Goal: Task Accomplishment & Management: Complete application form

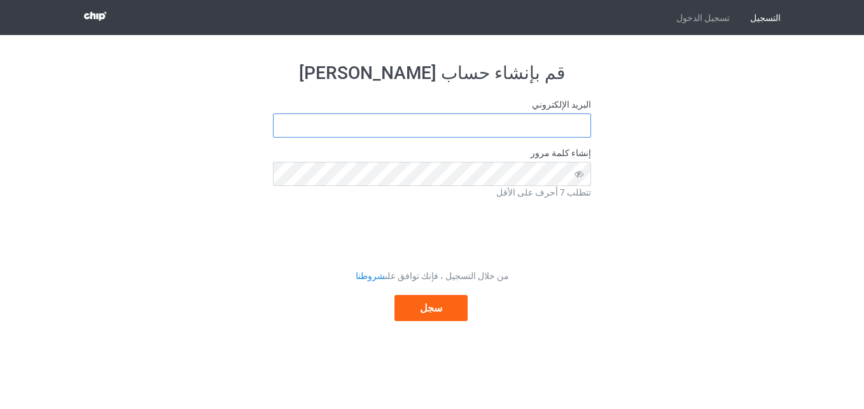
click at [452, 130] on input "text" at bounding box center [432, 125] width 318 height 24
type input "elomdaa221022@gmail.com"
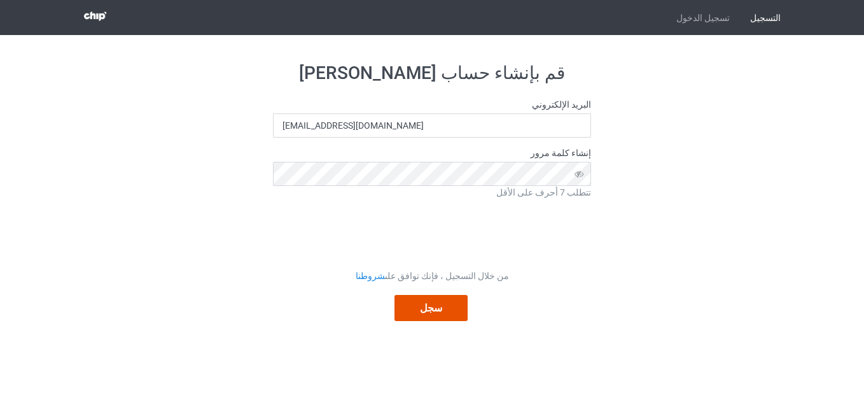
click at [449, 312] on button "سجل" at bounding box center [431, 308] width 73 height 26
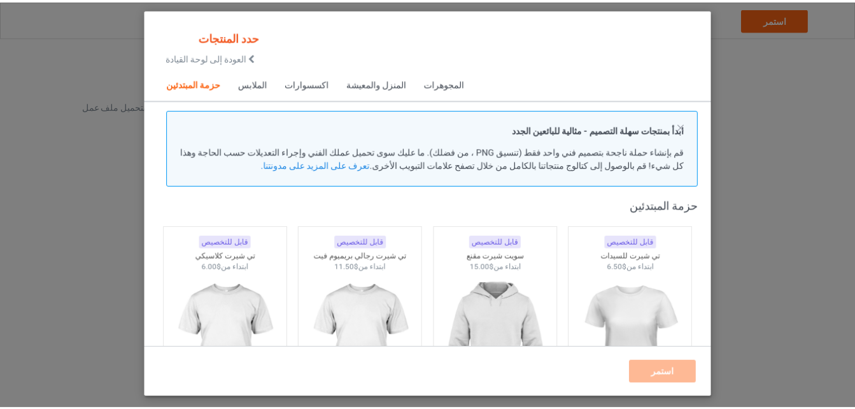
scroll to position [80, 0]
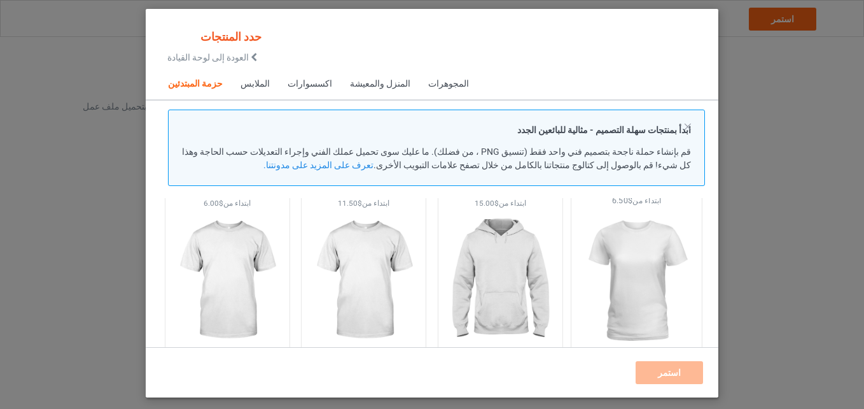
click at [642, 277] on img at bounding box center [637, 281] width 120 height 150
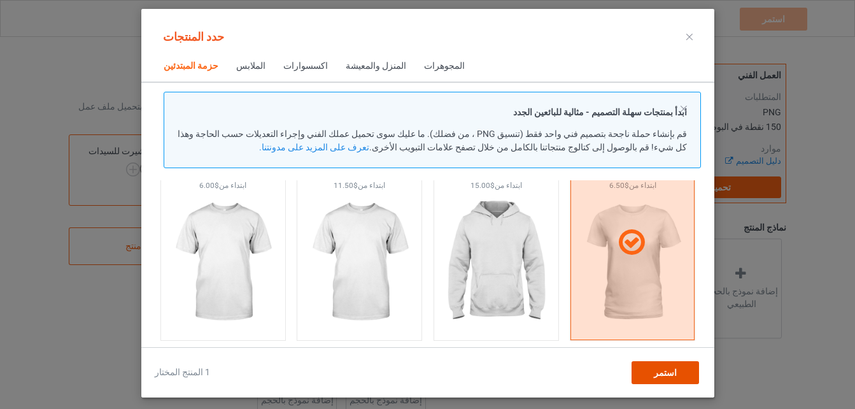
click at [659, 372] on span "استمر" at bounding box center [664, 372] width 23 height 10
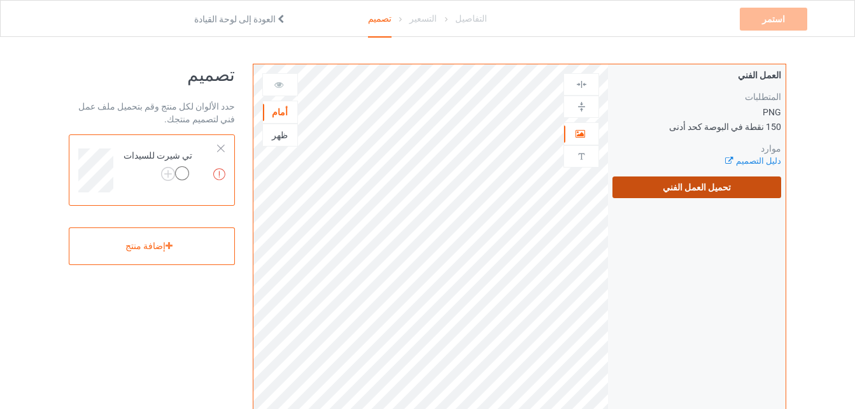
click at [708, 187] on font "تحميل العمل الفني" at bounding box center [696, 187] width 68 height 10
click at [0, 0] on input "تحميل العمل الفني" at bounding box center [0, 0] width 0 height 0
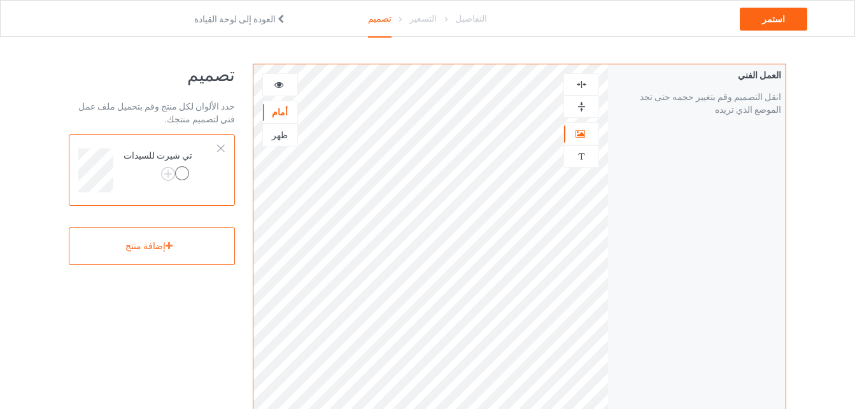
click at [587, 108] on img at bounding box center [581, 107] width 12 height 12
click at [578, 162] on img at bounding box center [581, 156] width 12 height 12
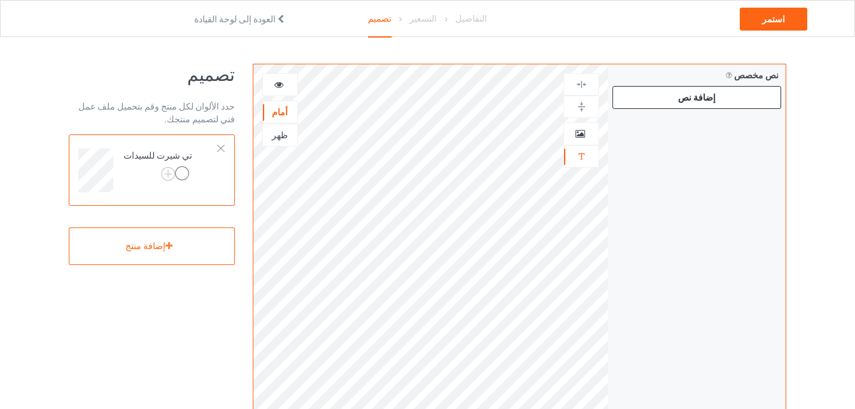
click at [711, 98] on div "إضافة نص" at bounding box center [696, 97] width 169 height 23
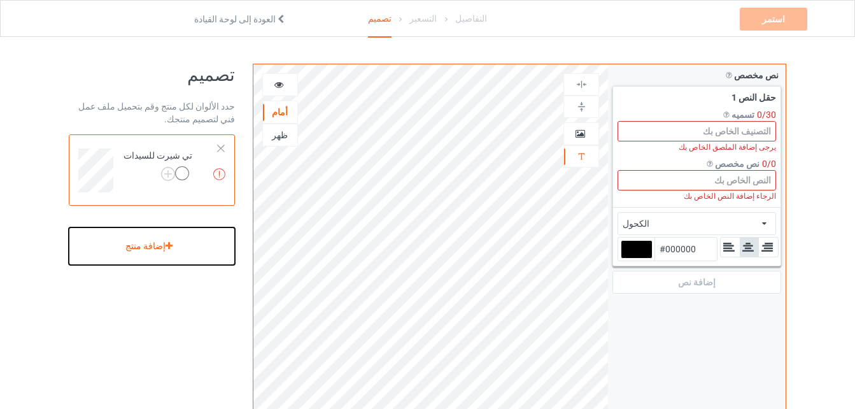
click at [145, 255] on div "إضافة منتج" at bounding box center [152, 246] width 166 height 38
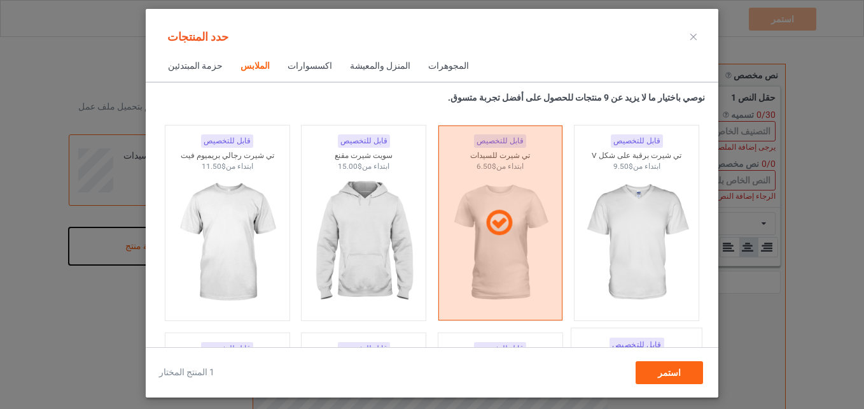
scroll to position [700, 0]
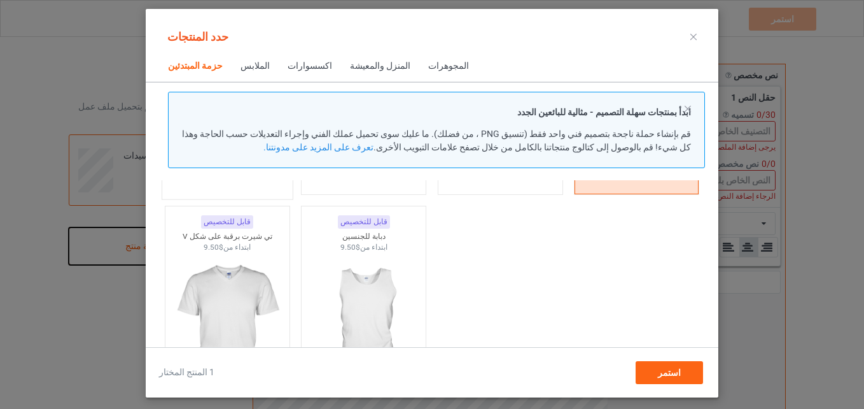
scroll to position [255, 0]
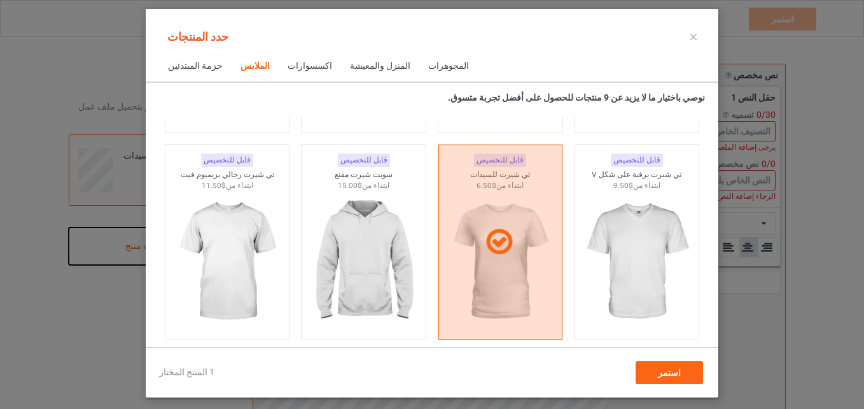
scroll to position [700, 0]
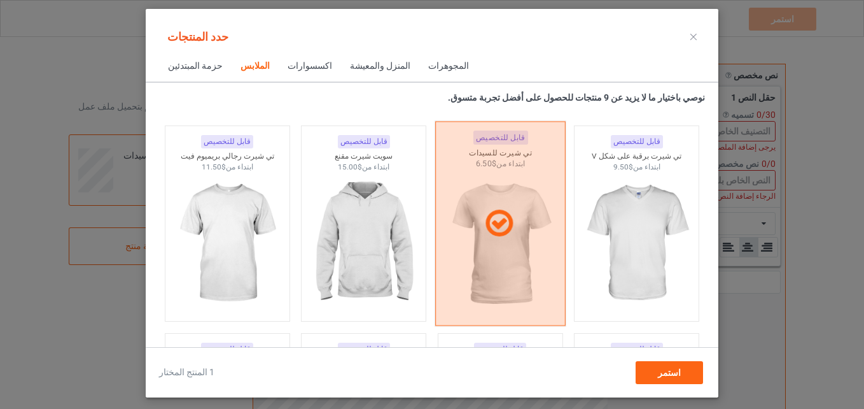
click at [497, 223] on icon at bounding box center [499, 223] width 38 height 32
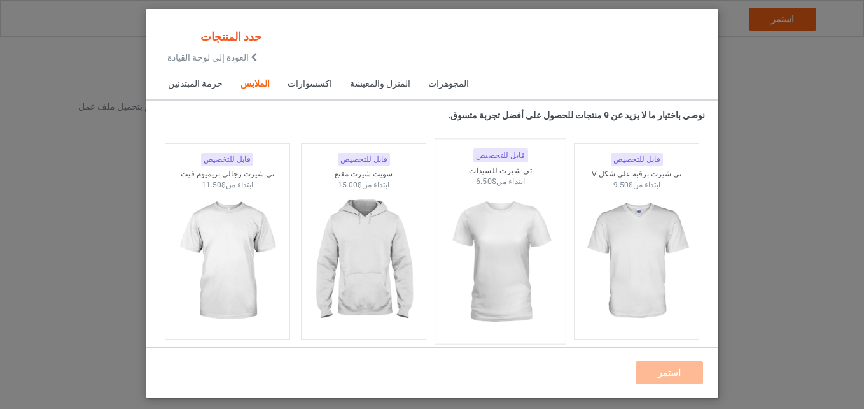
click at [498, 254] on img at bounding box center [500, 262] width 120 height 150
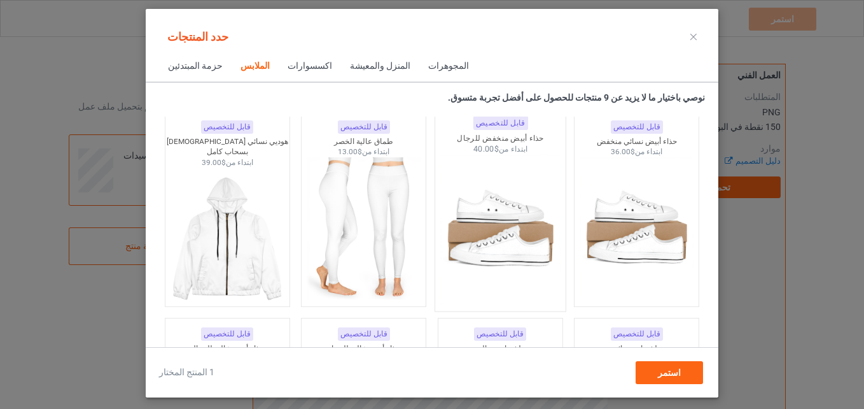
scroll to position [1400, 0]
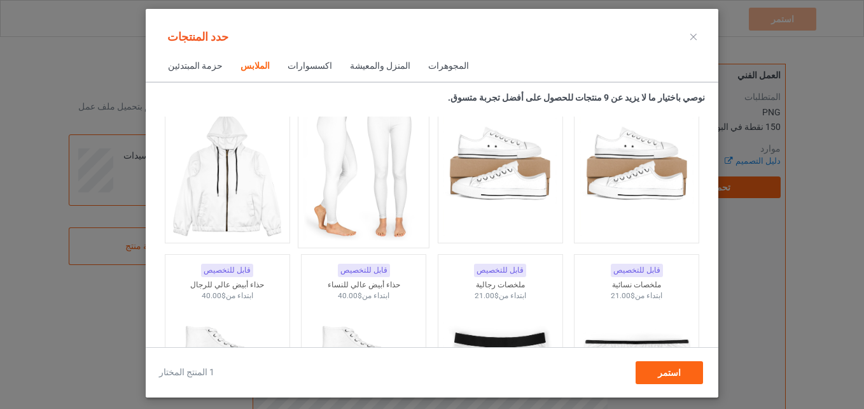
click at [375, 187] on img at bounding box center [364, 166] width 120 height 150
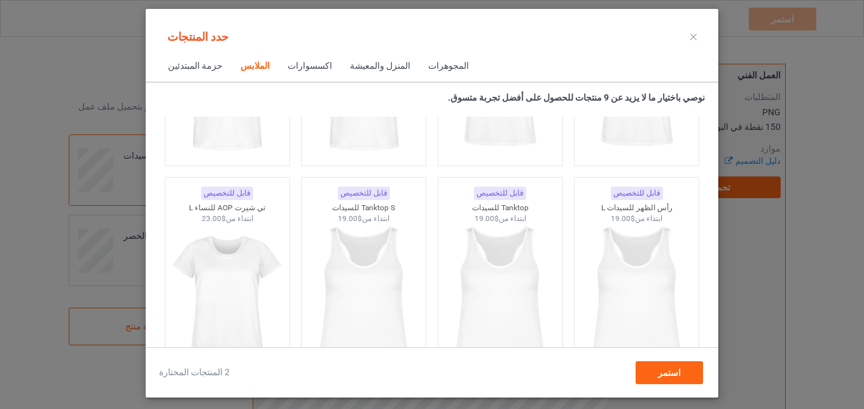
scroll to position [2354, 0]
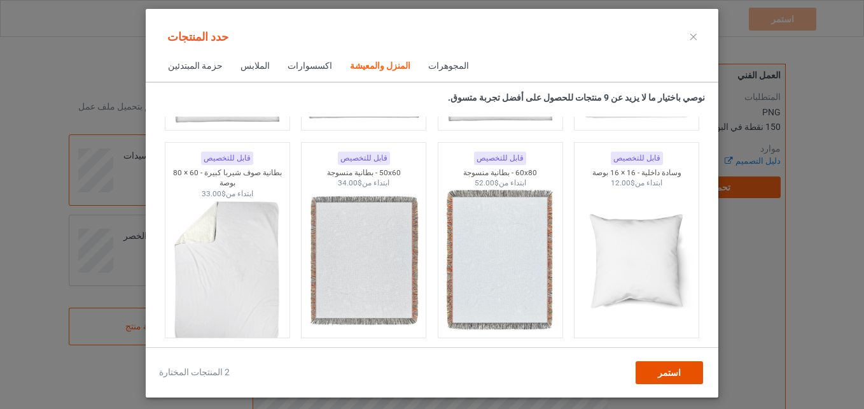
click at [673, 365] on div "استمر" at bounding box center [669, 372] width 67 height 23
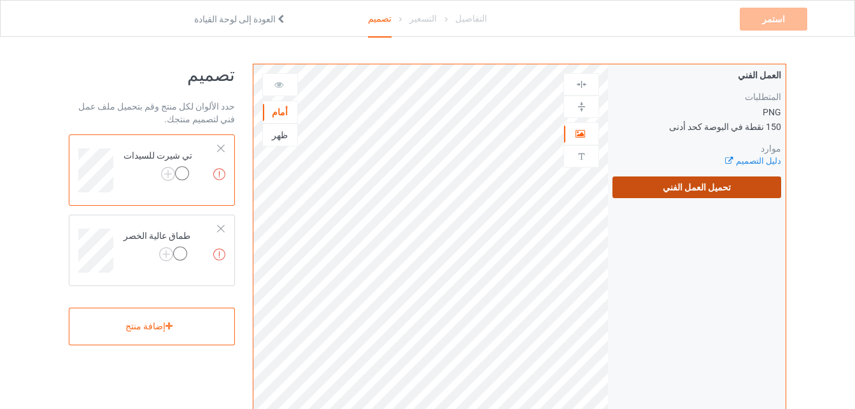
click at [718, 187] on font "تحميل العمل الفني" at bounding box center [696, 187] width 68 height 10
click at [0, 0] on input "تحميل العمل الفني" at bounding box center [0, 0] width 0 height 0
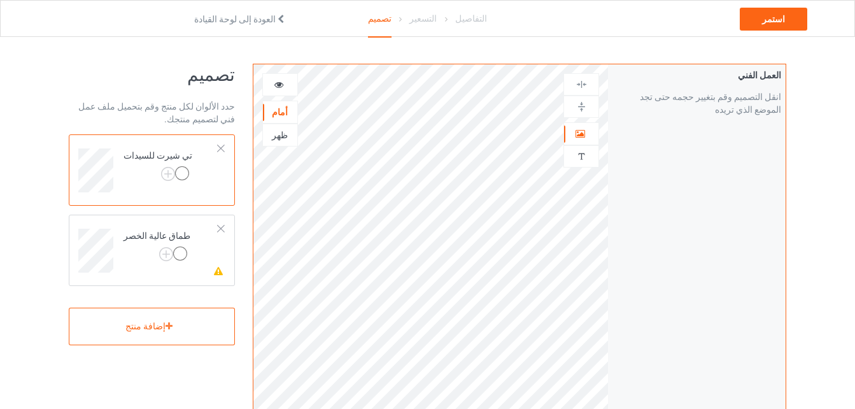
click at [590, 109] on div at bounding box center [581, 107] width 34 height 12
click at [576, 109] on img at bounding box center [581, 107] width 12 height 12
click at [582, 110] on img at bounding box center [581, 107] width 12 height 12
click at [583, 86] on img at bounding box center [581, 84] width 12 height 12
click at [143, 236] on font "طماق عالية الخصر" at bounding box center [156, 235] width 67 height 10
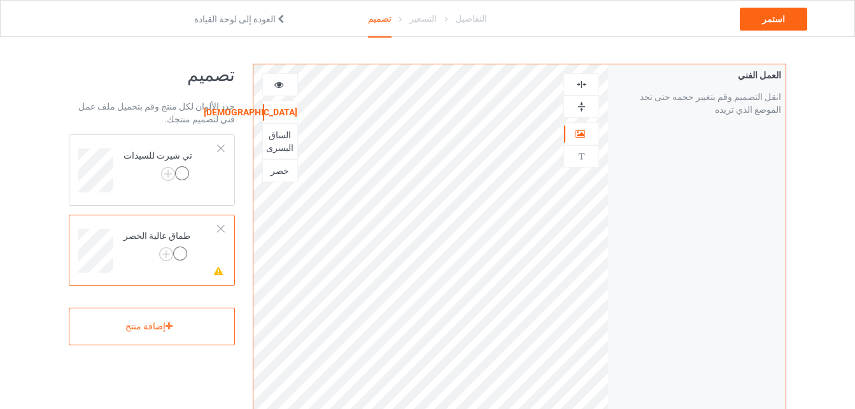
click at [173, 255] on div at bounding box center [180, 253] width 14 height 14
click at [159, 250] on img at bounding box center [166, 254] width 14 height 14
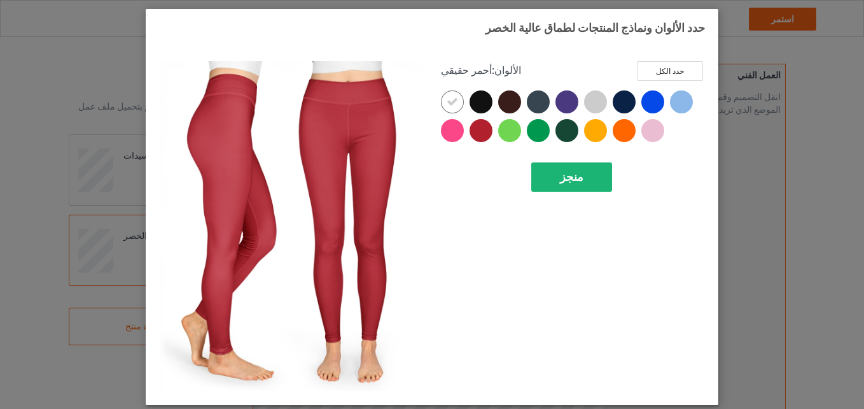
click at [565, 183] on span "منجز" at bounding box center [572, 176] width 24 height 13
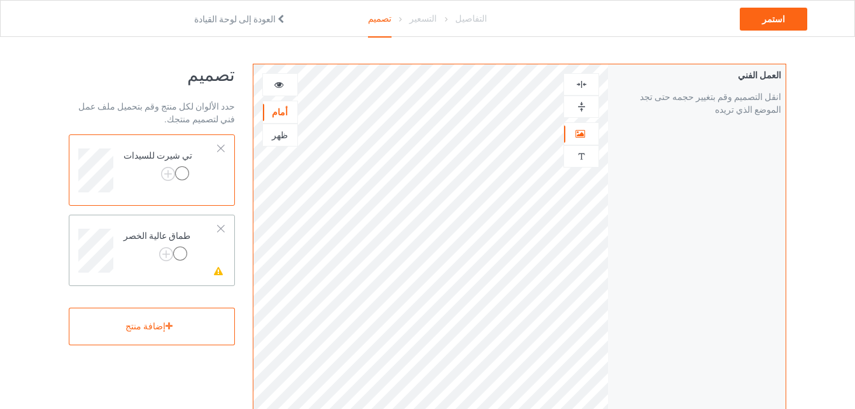
click at [222, 230] on div at bounding box center [220, 228] width 9 height 9
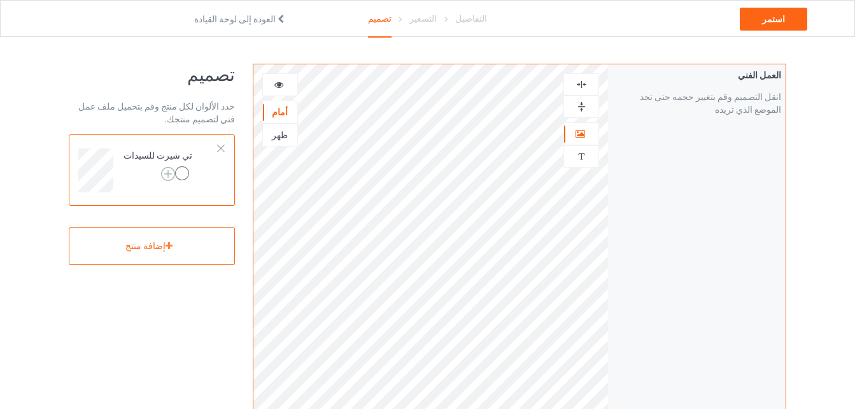
click at [161, 177] on img at bounding box center [168, 174] width 14 height 14
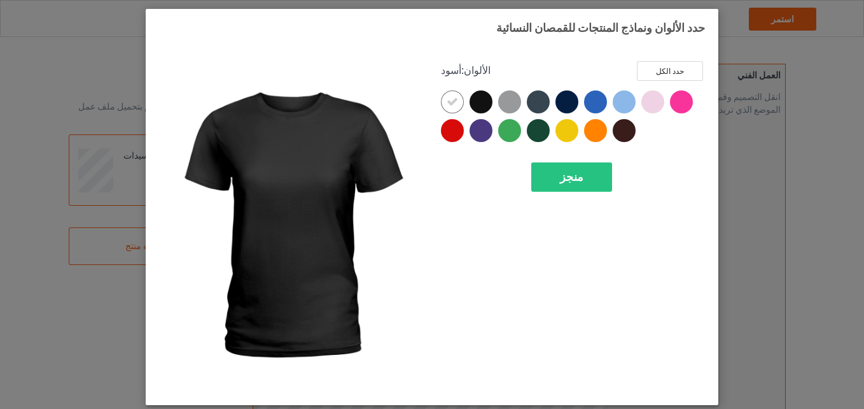
click at [480, 99] on div at bounding box center [481, 101] width 23 height 23
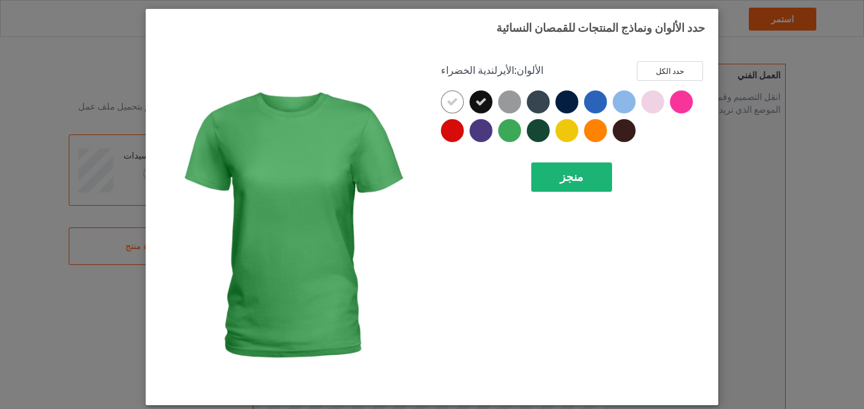
click at [578, 174] on div "منجز" at bounding box center [571, 176] width 81 height 29
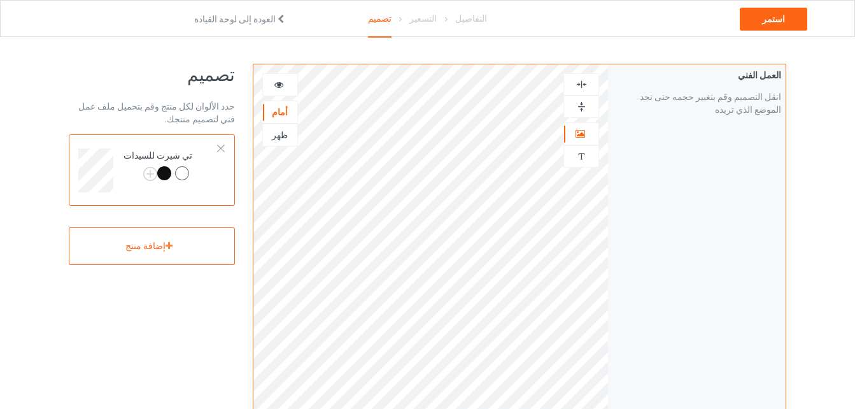
click at [157, 172] on div at bounding box center [164, 173] width 14 height 14
click at [157, 174] on div at bounding box center [164, 173] width 14 height 14
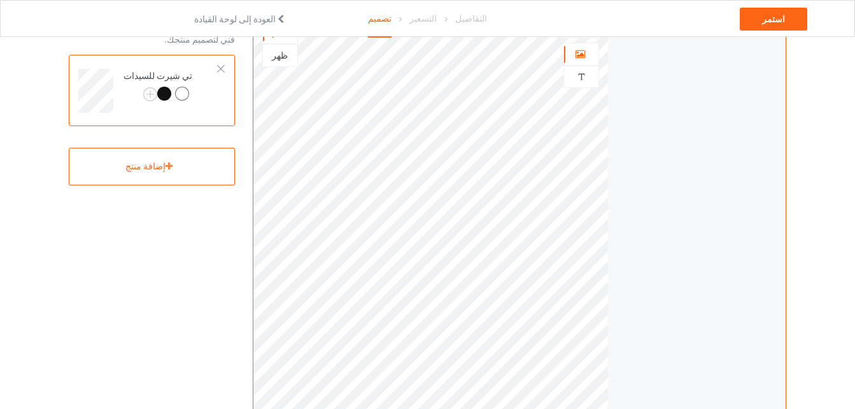
scroll to position [125, 0]
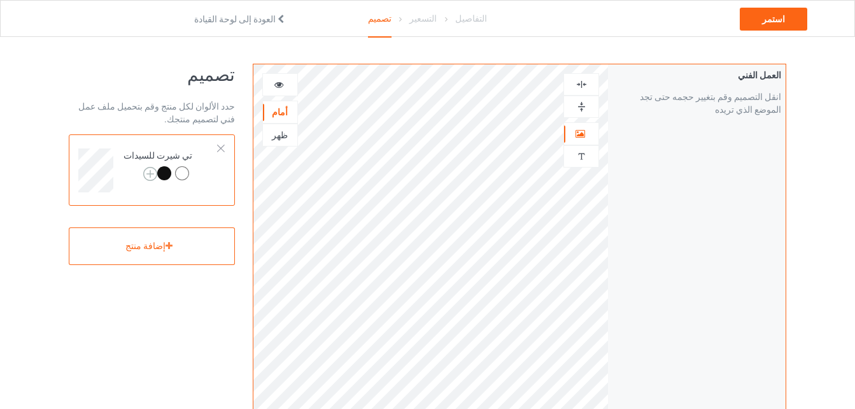
click at [143, 173] on img at bounding box center [150, 174] width 14 height 14
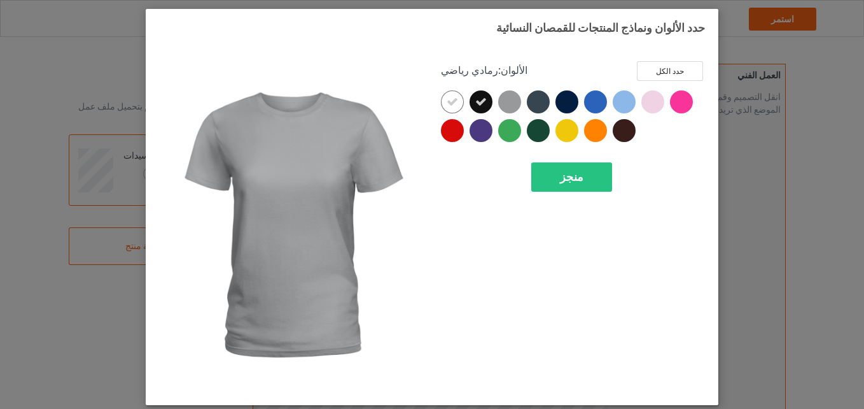
click at [512, 98] on div at bounding box center [509, 101] width 23 height 23
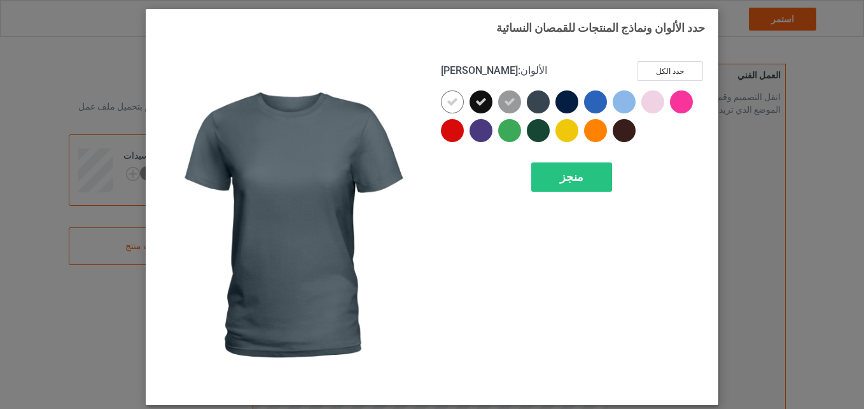
click at [532, 104] on div at bounding box center [538, 101] width 23 height 23
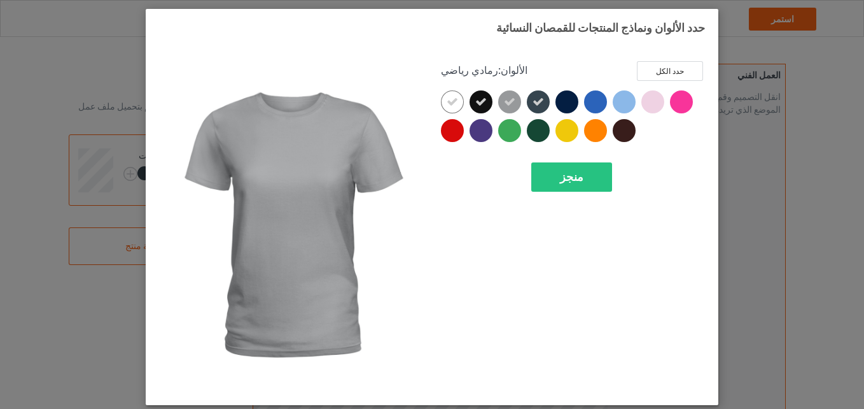
click at [510, 106] on icon at bounding box center [509, 101] width 11 height 11
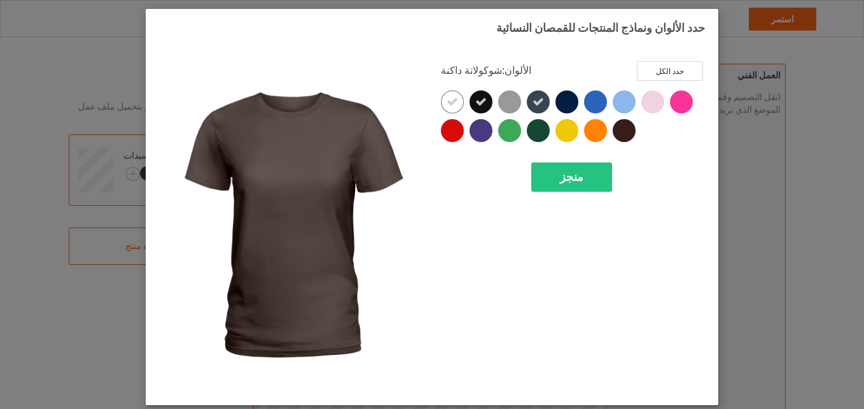
click at [627, 131] on div at bounding box center [624, 130] width 23 height 23
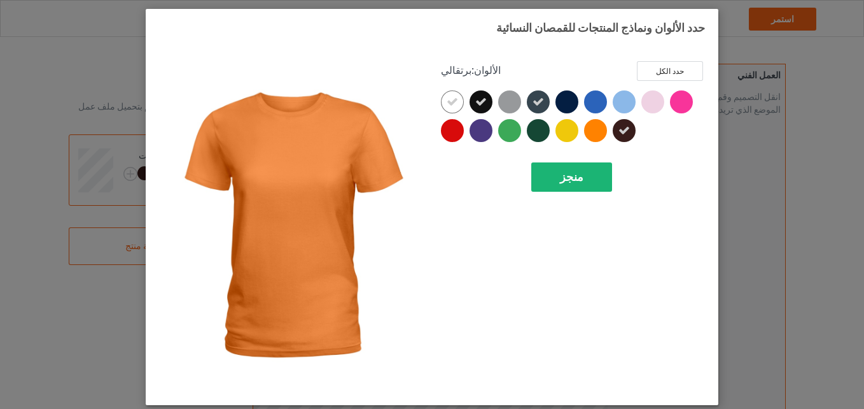
click at [565, 178] on span "منجز" at bounding box center [572, 176] width 24 height 13
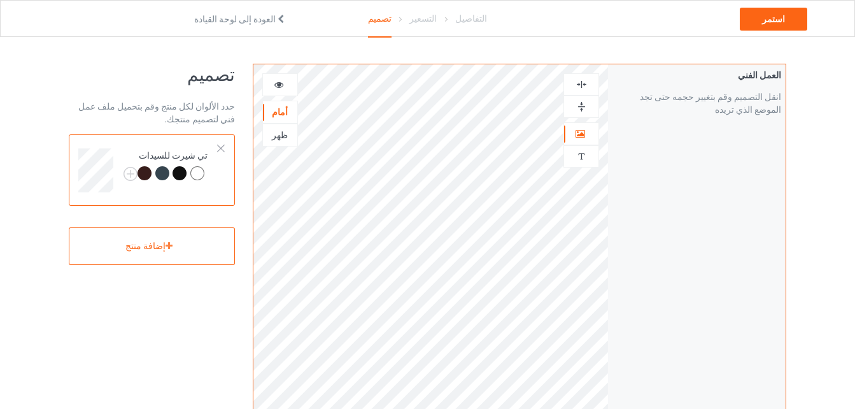
click at [146, 173] on div at bounding box center [144, 173] width 14 height 14
click at [143, 172] on div at bounding box center [144, 173] width 14 height 14
click at [178, 174] on div at bounding box center [179, 173] width 14 height 14
click at [157, 174] on div at bounding box center [162, 173] width 14 height 14
click at [781, 17] on div "استمر" at bounding box center [772, 19] width 67 height 23
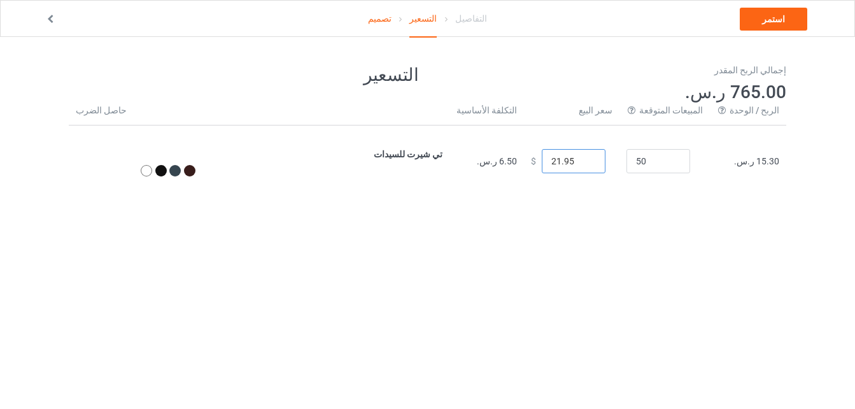
click at [605, 164] on input "21.95" at bounding box center [574, 161] width 64 height 24
click at [605, 164] on input "20.95" at bounding box center [574, 161] width 64 height 24
click at [605, 164] on input "-8.05" at bounding box center [574, 161] width 64 height 24
click at [605, 158] on input "1.95" at bounding box center [574, 161] width 64 height 24
click at [605, 158] on input "2.95" at bounding box center [574, 161] width 64 height 24
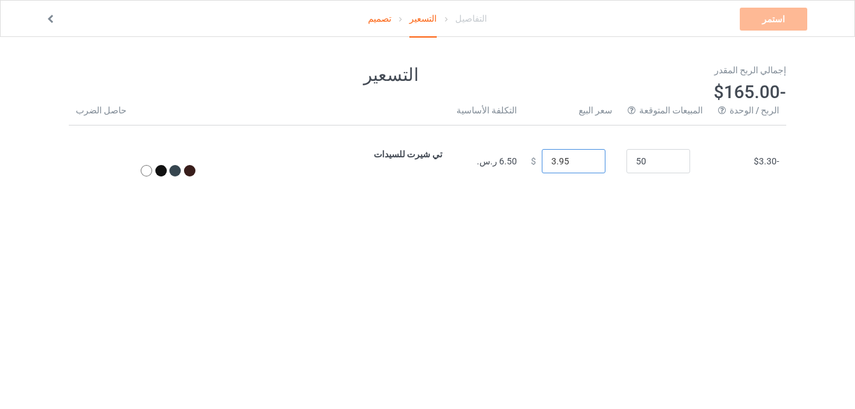
click at [605, 158] on input "3.95" at bounding box center [574, 161] width 64 height 24
click at [605, 158] on input "4.95" at bounding box center [574, 161] width 64 height 24
click at [605, 158] on input "5.95" at bounding box center [574, 161] width 64 height 24
click at [605, 158] on input "6.95" at bounding box center [574, 161] width 64 height 24
click at [605, 158] on input "7.95" at bounding box center [574, 161] width 64 height 24
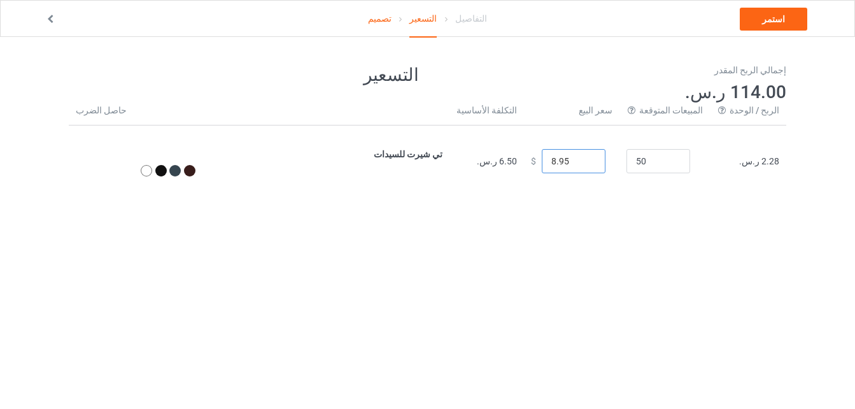
type input "8.95"
click at [605, 158] on input "8.95" at bounding box center [574, 161] width 64 height 24
click at [690, 159] on input "51" at bounding box center [658, 161] width 64 height 24
click at [690, 159] on input "52" at bounding box center [658, 161] width 64 height 24
click at [690, 159] on input "53" at bounding box center [658, 161] width 64 height 24
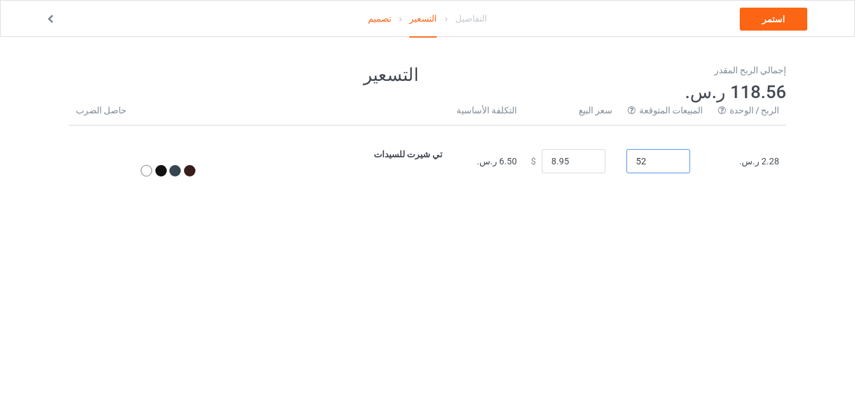
click at [690, 165] on input "52" at bounding box center [658, 161] width 64 height 24
click at [690, 165] on input "51" at bounding box center [658, 161] width 64 height 24
click at [690, 165] on input "50" at bounding box center [658, 161] width 64 height 24
click at [690, 157] on input "51" at bounding box center [658, 161] width 64 height 24
click at [690, 157] on input "52" at bounding box center [658, 161] width 64 height 24
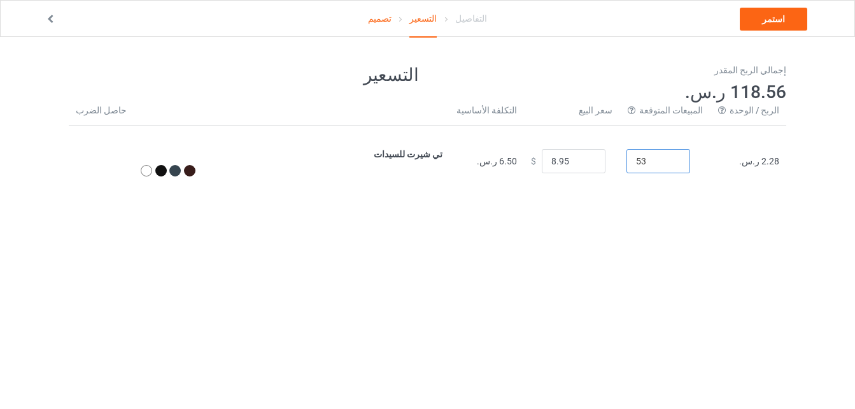
click at [690, 157] on input "53" at bounding box center [658, 161] width 64 height 24
click at [690, 165] on input "52" at bounding box center [658, 161] width 64 height 24
click at [690, 165] on input "51" at bounding box center [658, 161] width 64 height 24
type input "50"
click at [690, 165] on input "50" at bounding box center [658, 161] width 64 height 24
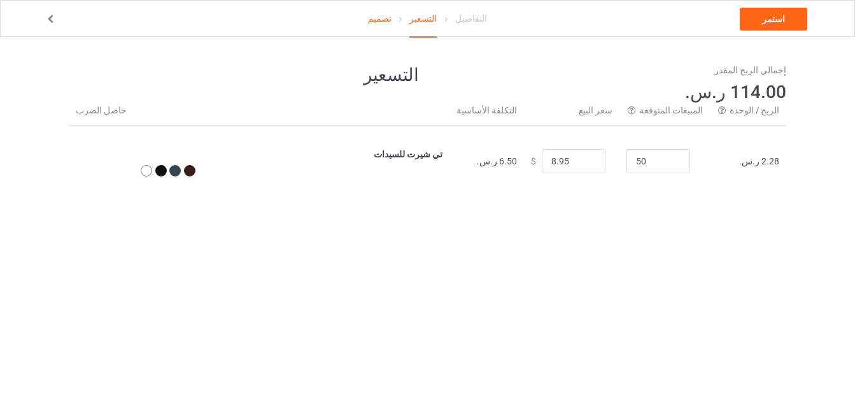
click at [631, 227] on body "تصميم التسعير التفاصيل استمر التسعير إجمالي الربح المقدر 114.00 ر.س. حاصل الضرب…" at bounding box center [427, 241] width 855 height 409
click at [605, 165] on input "7.95" at bounding box center [574, 161] width 64 height 24
type input "8.95"
click at [605, 158] on input "8.95" at bounding box center [574, 161] width 64 height 24
click at [768, 22] on link "استمر" at bounding box center [772, 19] width 67 height 23
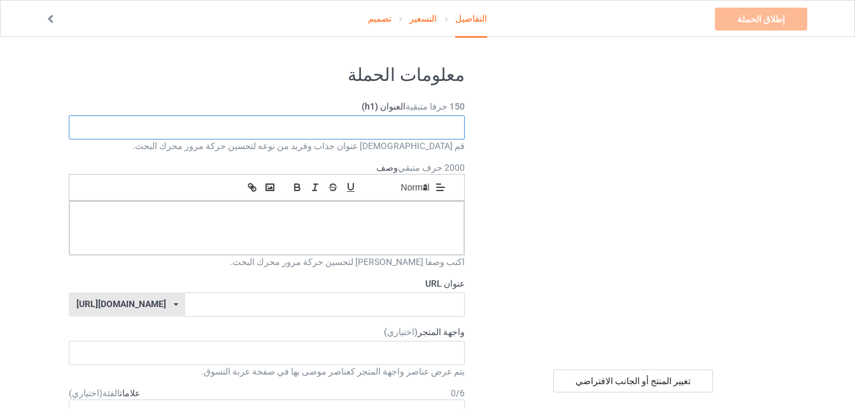
click at [399, 132] on input "text" at bounding box center [267, 127] width 396 height 24
click at [422, 128] on input "text" at bounding box center [267, 127] width 396 height 24
paste input "gold-leopard"
click at [98, 129] on input "gold-leopard" at bounding box center [267, 127] width 396 height 24
type input "gold leopard"
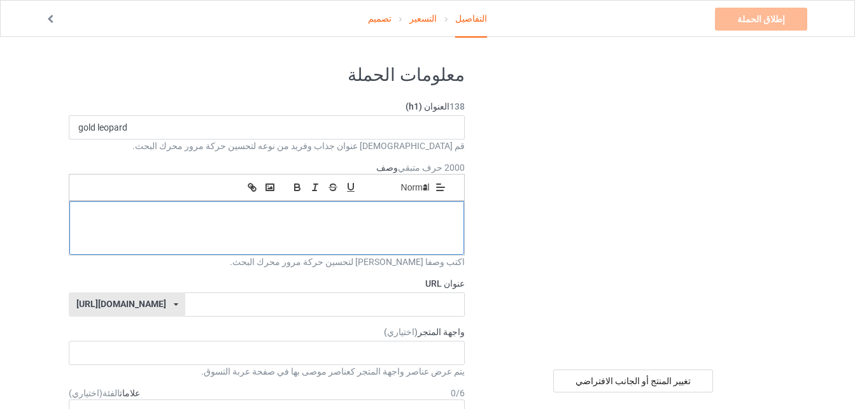
click at [134, 223] on div at bounding box center [266, 227] width 395 height 53
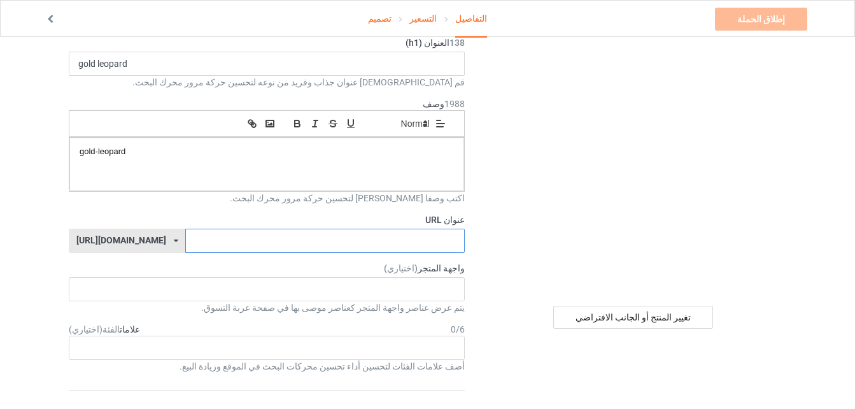
click at [210, 245] on input "text" at bounding box center [324, 240] width 279 height 24
paste input "gold-leopard"
type input "gold-leopard"
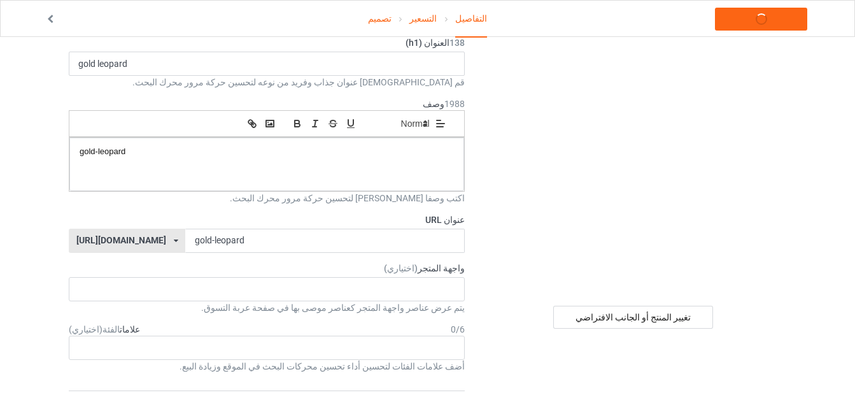
click at [213, 269] on label "واجهة المتجر (اختياري)" at bounding box center [267, 268] width 396 height 13
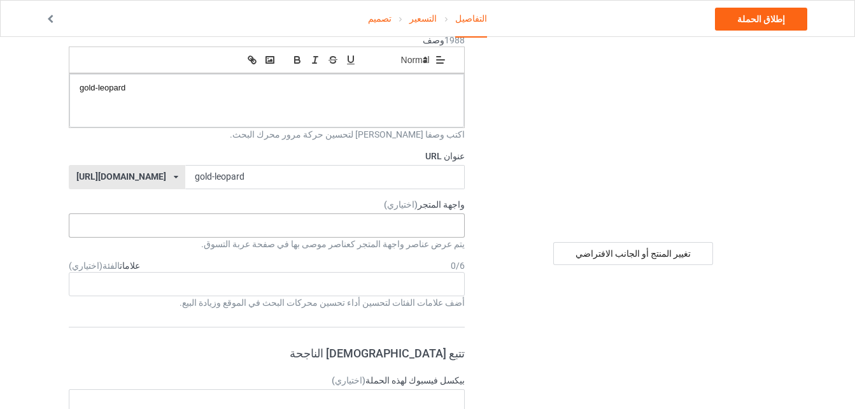
click at [310, 227] on div "No result found" at bounding box center [267, 225] width 396 height 24
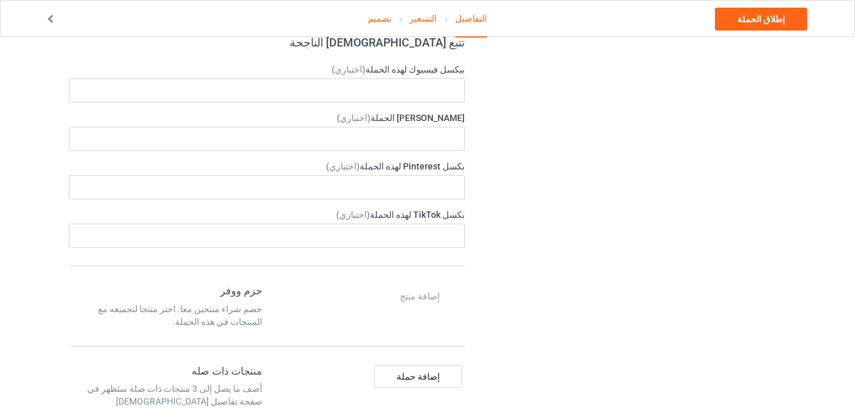
scroll to position [451, 0]
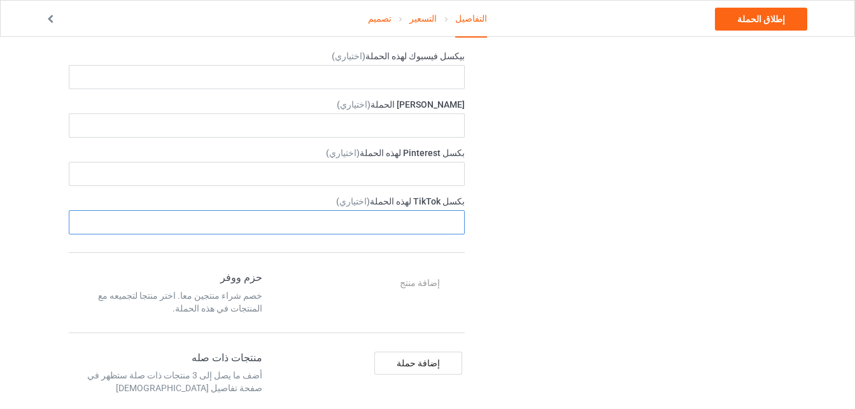
click at [369, 220] on input "text" at bounding box center [267, 222] width 396 height 24
click at [377, 171] on input "text" at bounding box center [267, 174] width 396 height 24
click at [498, 230] on div "تغيير المنتج أو الجانب الافتراضي" at bounding box center [633, 226] width 321 height 1245
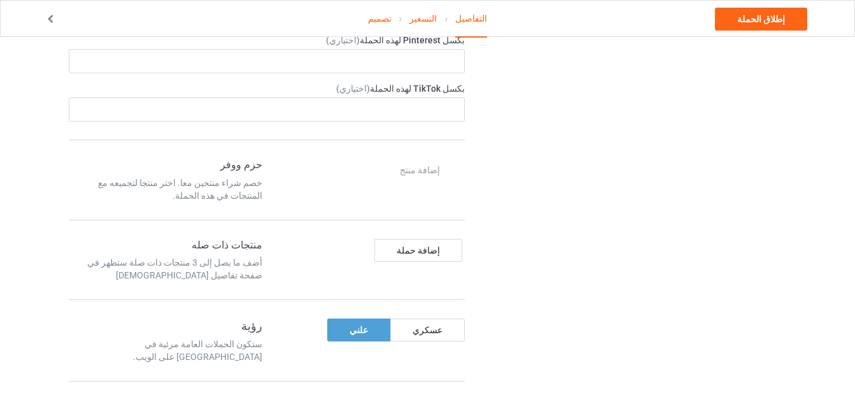
scroll to position [578, 0]
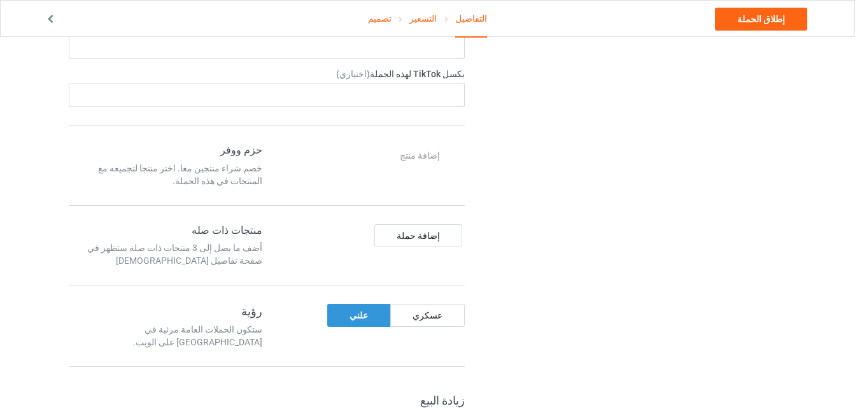
click at [366, 317] on div "علني" at bounding box center [358, 315] width 63 height 23
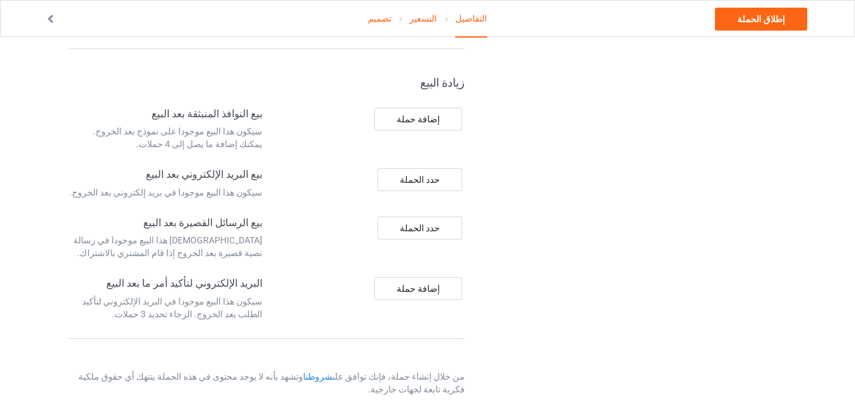
scroll to position [897, 0]
click at [761, 18] on link "إطلاق الحملة" at bounding box center [761, 19] width 92 height 23
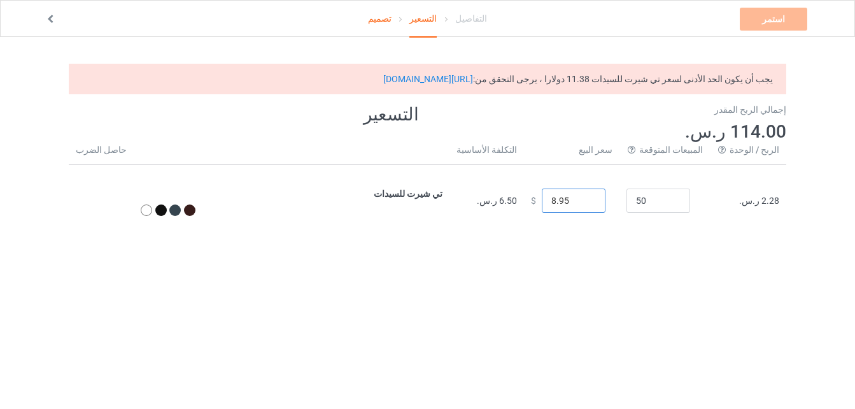
click at [601, 202] on input "8.95" at bounding box center [574, 200] width 64 height 24
click at [602, 202] on input "8.95" at bounding box center [574, 200] width 64 height 24
click at [605, 198] on input "9.95" at bounding box center [574, 200] width 64 height 24
click at [605, 197] on input "10.95" at bounding box center [574, 200] width 64 height 24
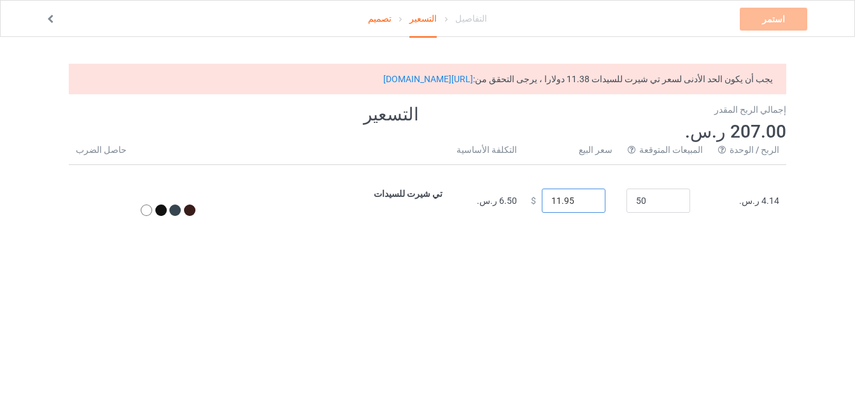
click at [605, 197] on input "11.95" at bounding box center [574, 200] width 64 height 24
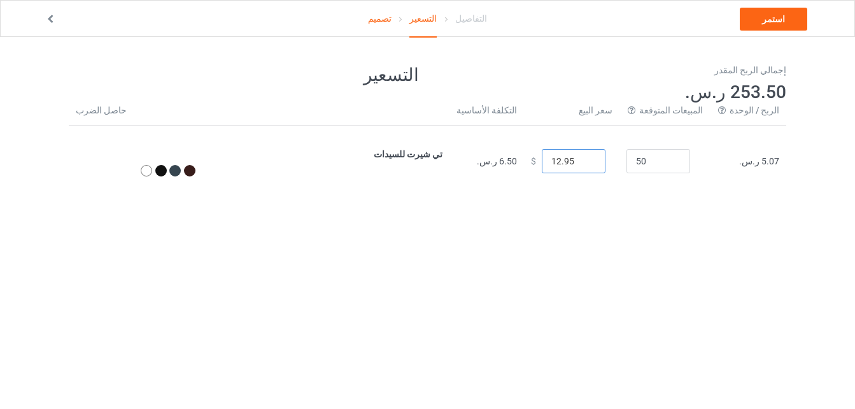
click at [605, 157] on input "12.95" at bounding box center [574, 161] width 64 height 24
type input "13.95"
click at [605, 157] on input "13.95" at bounding box center [574, 161] width 64 height 24
click at [778, 21] on link "استمر" at bounding box center [772, 19] width 67 height 23
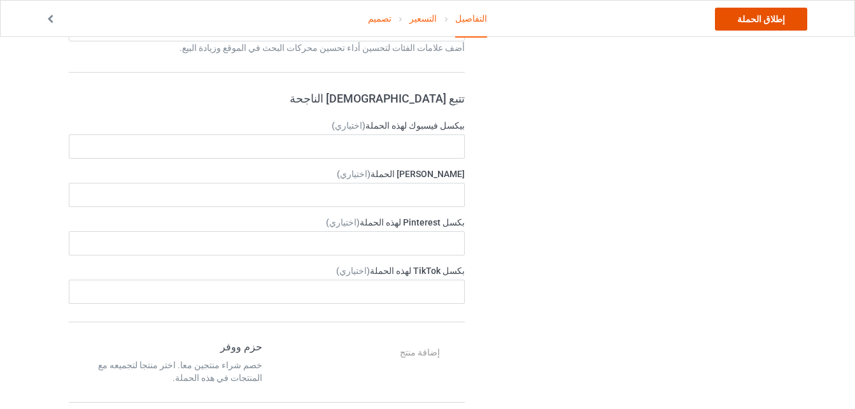
click at [750, 24] on link "إطلاق الحملة" at bounding box center [761, 19] width 92 height 23
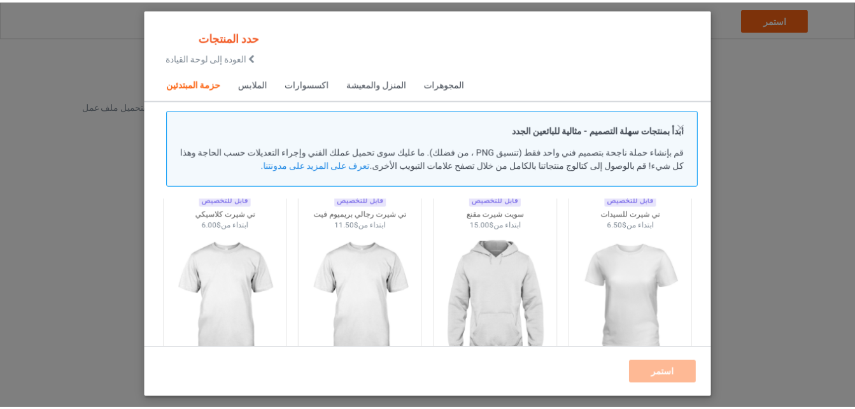
scroll to position [80, 0]
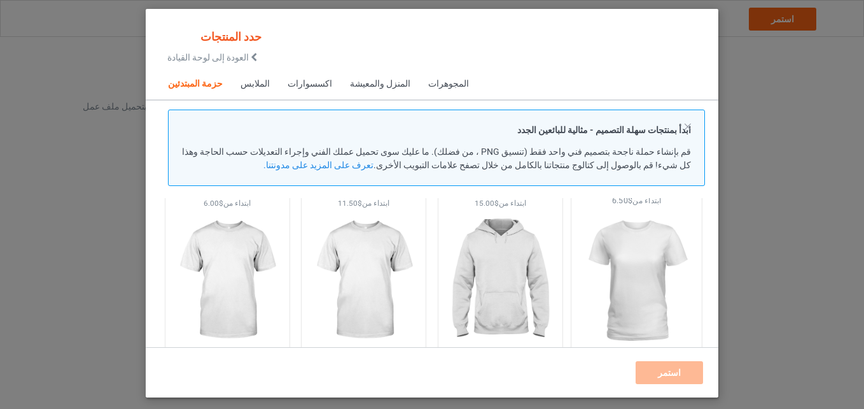
click at [620, 257] on img at bounding box center [637, 281] width 120 height 150
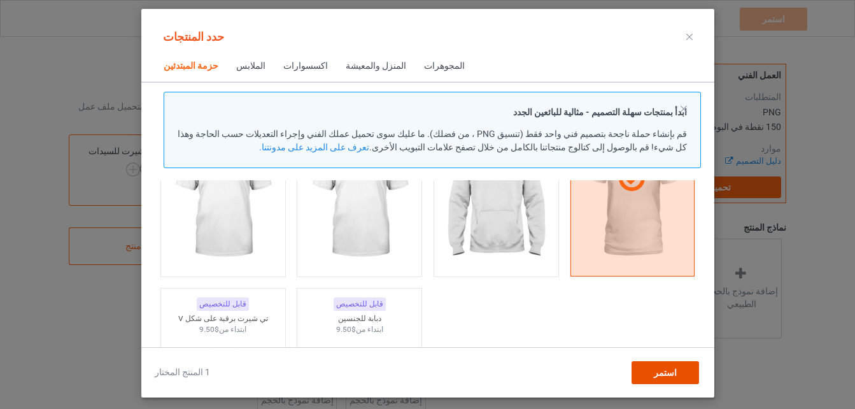
click at [662, 374] on span "استمر" at bounding box center [664, 372] width 23 height 10
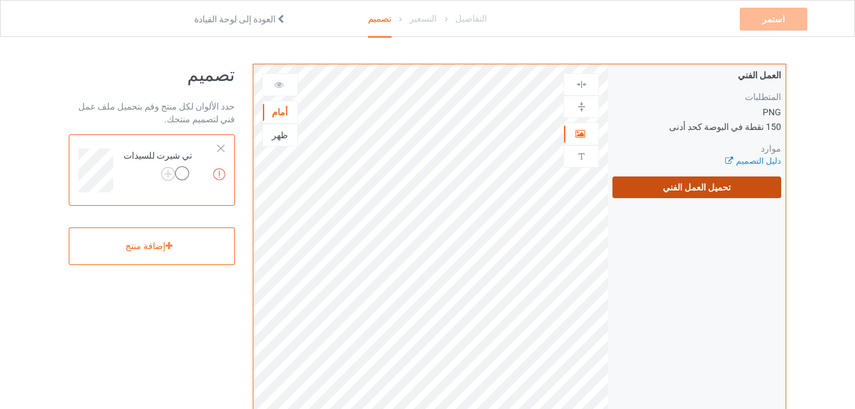
click at [703, 186] on font "تحميل العمل الفني" at bounding box center [696, 187] width 68 height 10
click at [0, 0] on input "تحميل العمل الفني" at bounding box center [0, 0] width 0 height 0
click at [750, 186] on label "تحميل العمل الفني" at bounding box center [696, 187] width 169 height 22
click at [0, 0] on input "تحميل العمل الفني" at bounding box center [0, 0] width 0 height 0
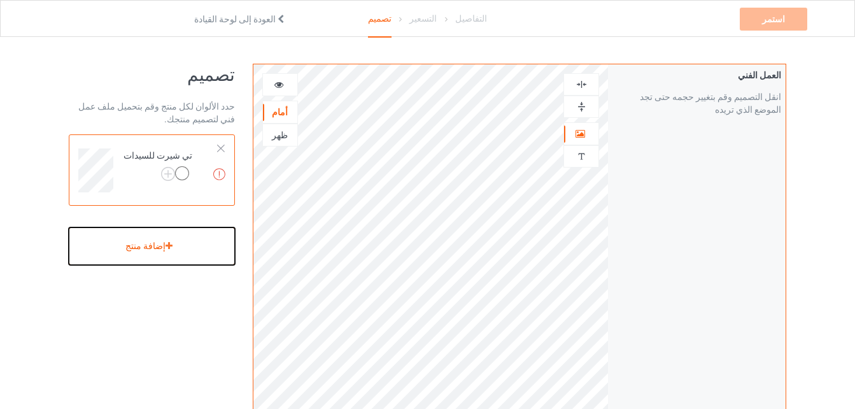
click at [146, 253] on div "إضافة منتج" at bounding box center [152, 246] width 166 height 38
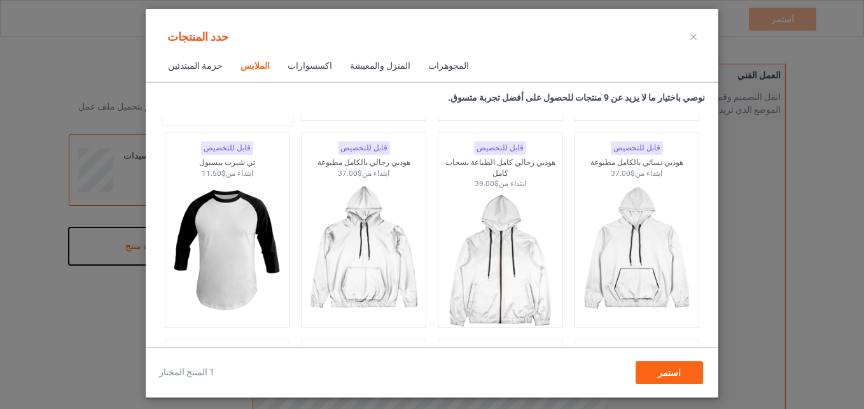
scroll to position [1098, 0]
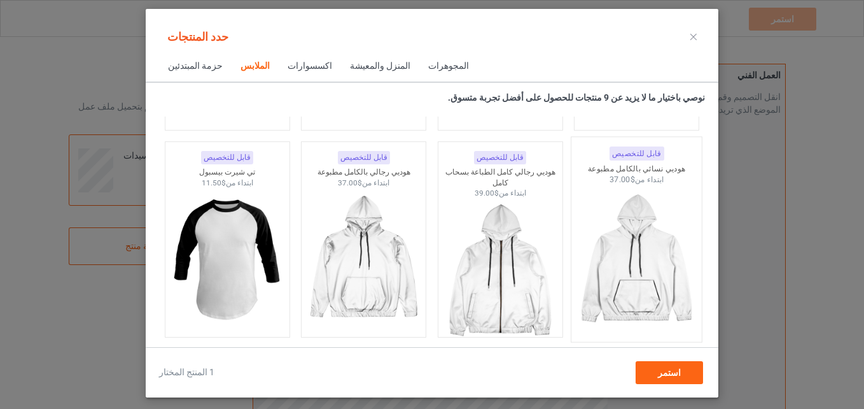
click at [633, 272] on img at bounding box center [637, 260] width 120 height 150
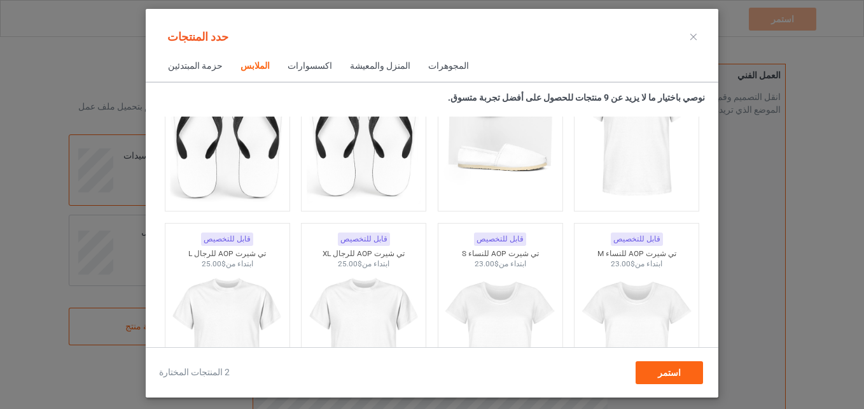
scroll to position [2116, 0]
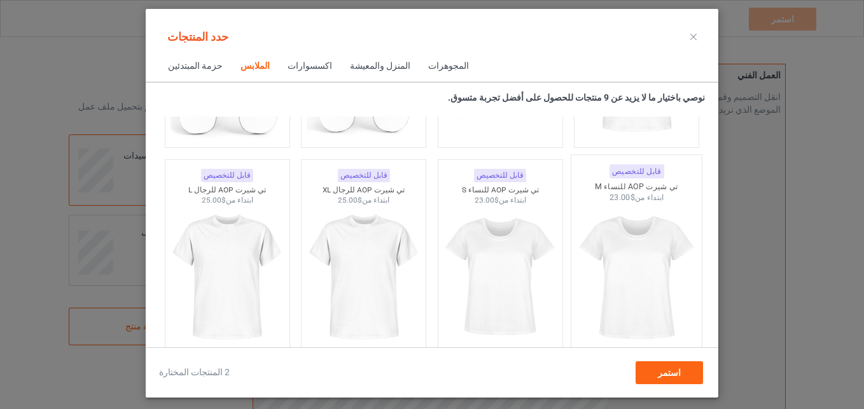
click at [631, 272] on img at bounding box center [637, 278] width 120 height 150
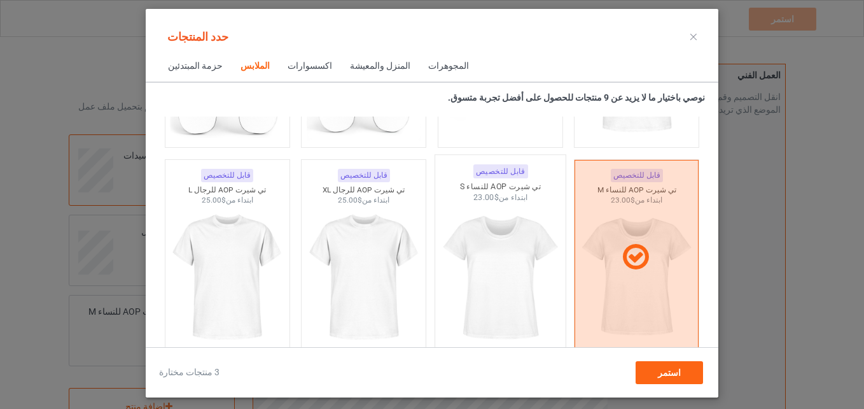
click at [514, 272] on img at bounding box center [500, 278] width 120 height 150
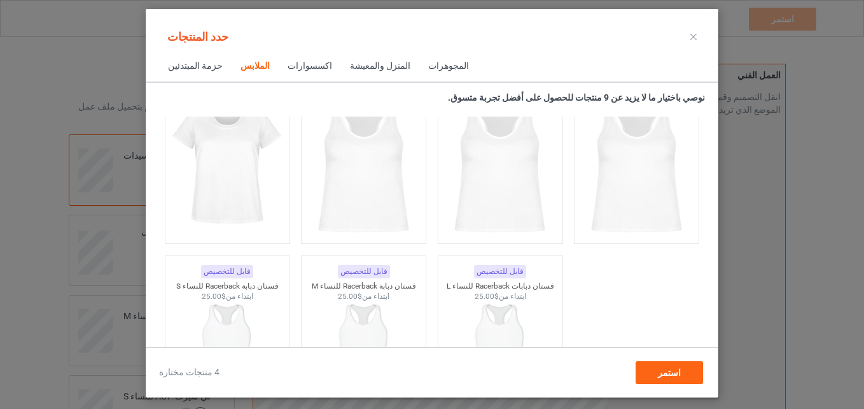
scroll to position [2371, 0]
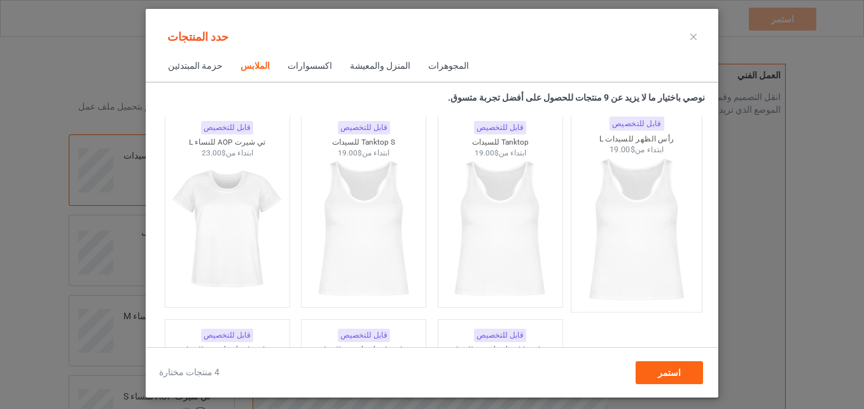
click at [613, 248] on img at bounding box center [637, 230] width 120 height 150
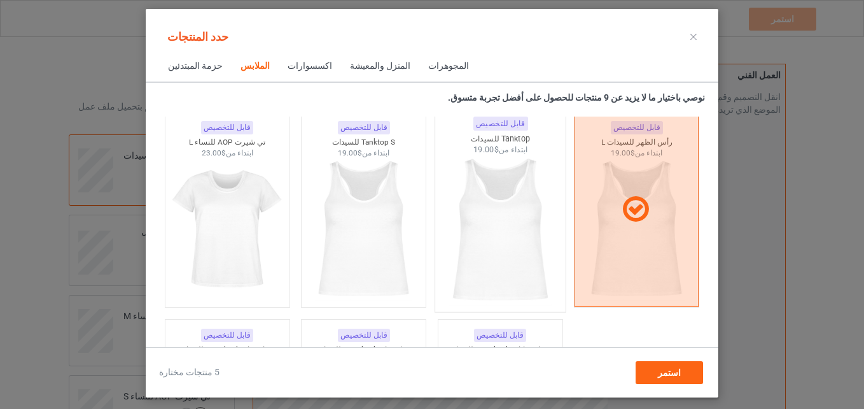
click at [498, 254] on img at bounding box center [500, 230] width 120 height 150
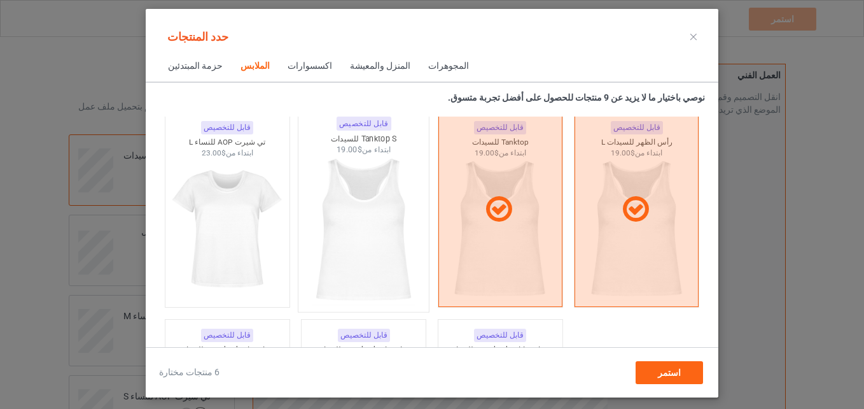
click at [377, 247] on img at bounding box center [364, 230] width 120 height 150
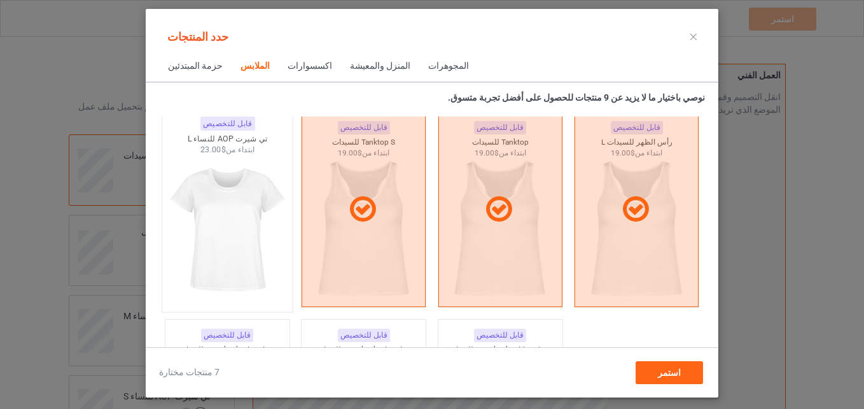
click at [212, 236] on img at bounding box center [227, 230] width 120 height 150
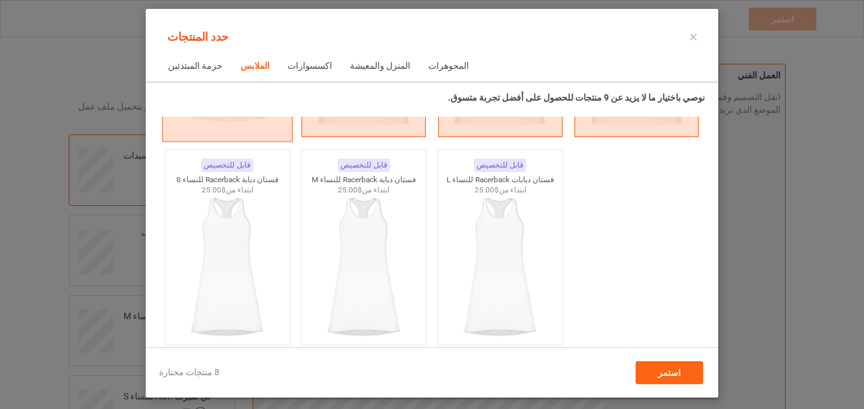
scroll to position [2562, 0]
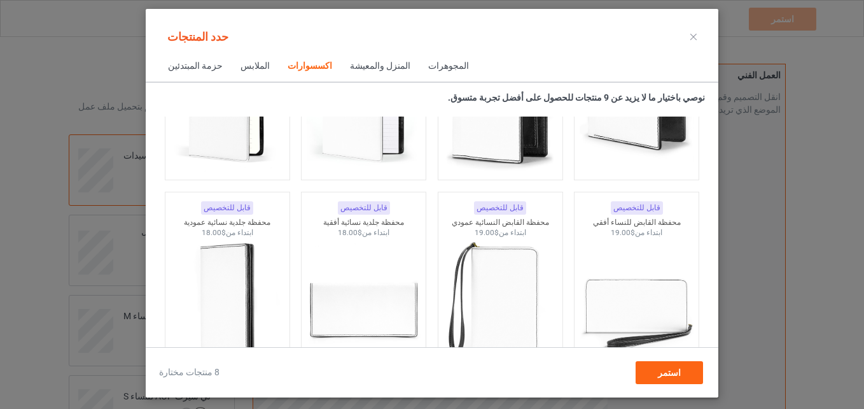
scroll to position [5044, 0]
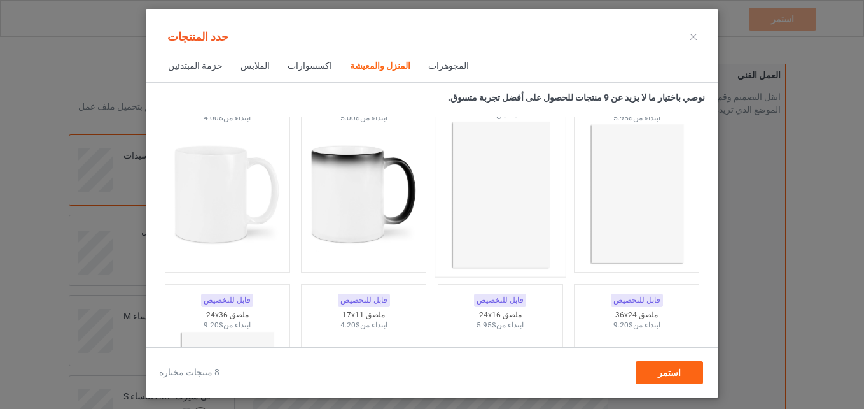
scroll to position [5744, 0]
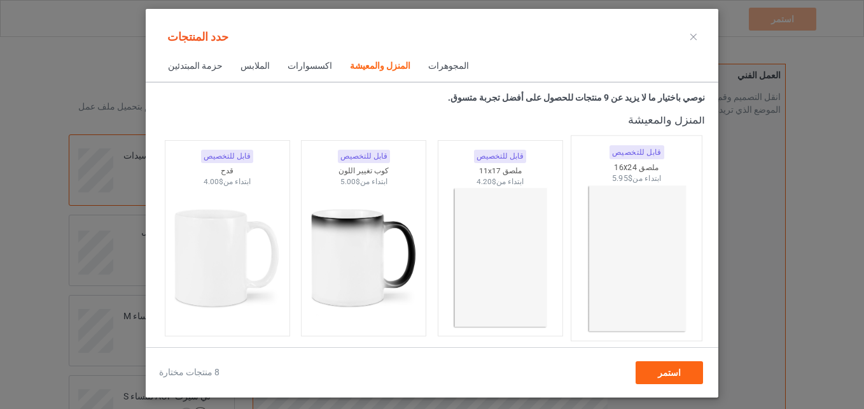
click at [620, 235] on img at bounding box center [637, 259] width 120 height 150
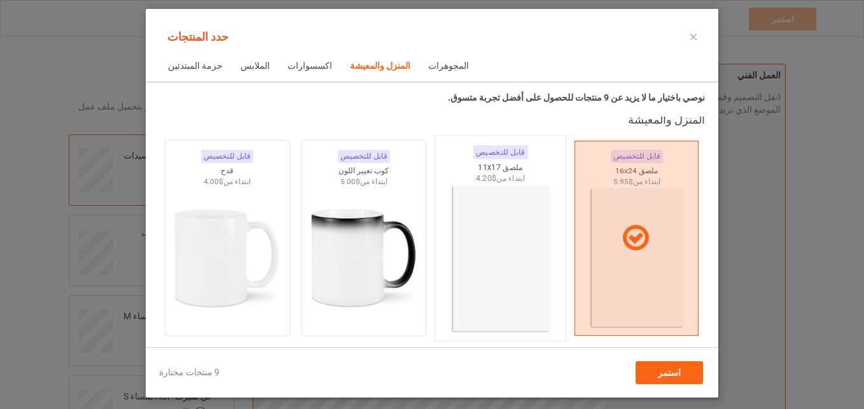
click at [516, 239] on img at bounding box center [500, 259] width 120 height 150
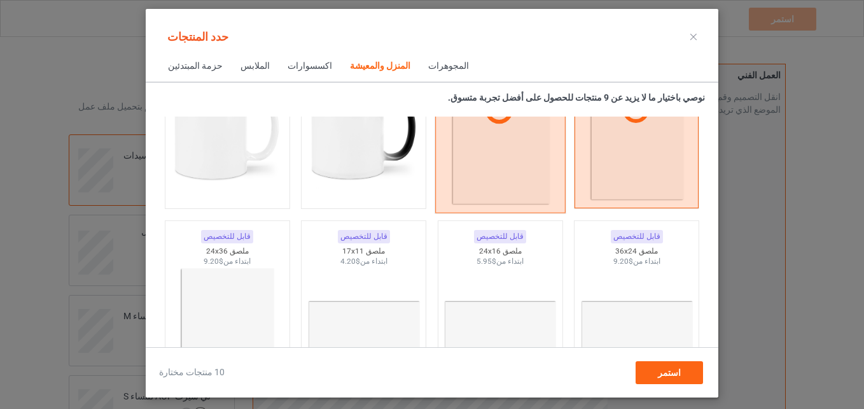
scroll to position [5934, 0]
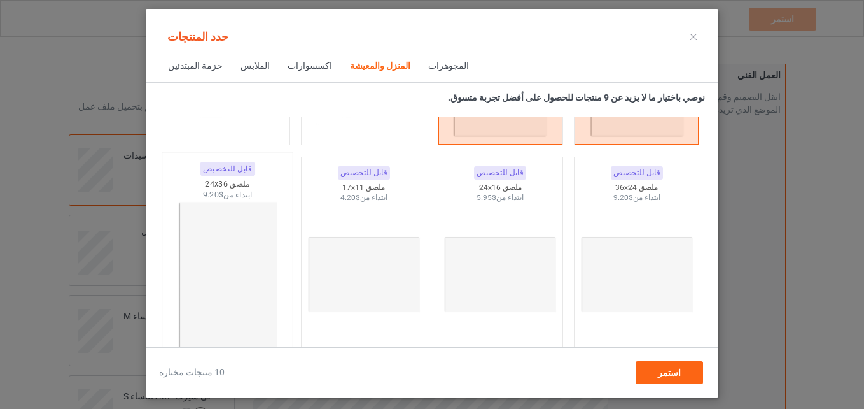
click at [204, 262] on img at bounding box center [227, 275] width 120 height 150
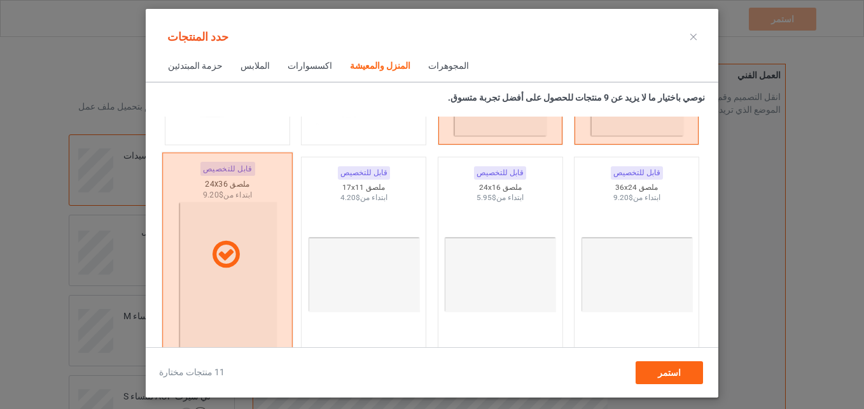
scroll to position [5998, 0]
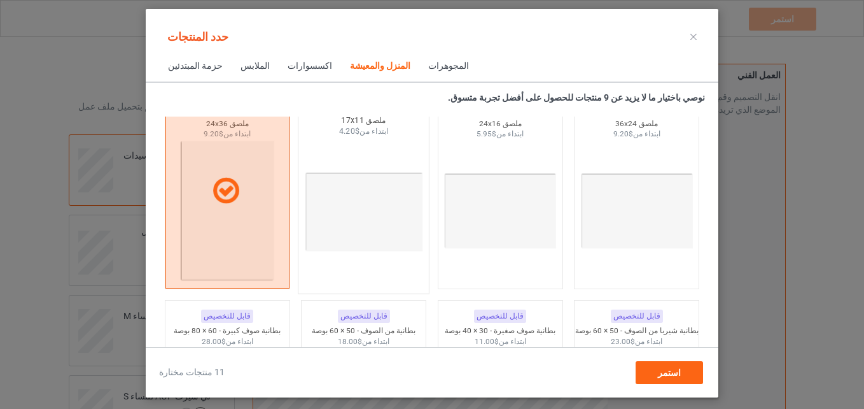
click at [391, 206] on img at bounding box center [364, 212] width 120 height 150
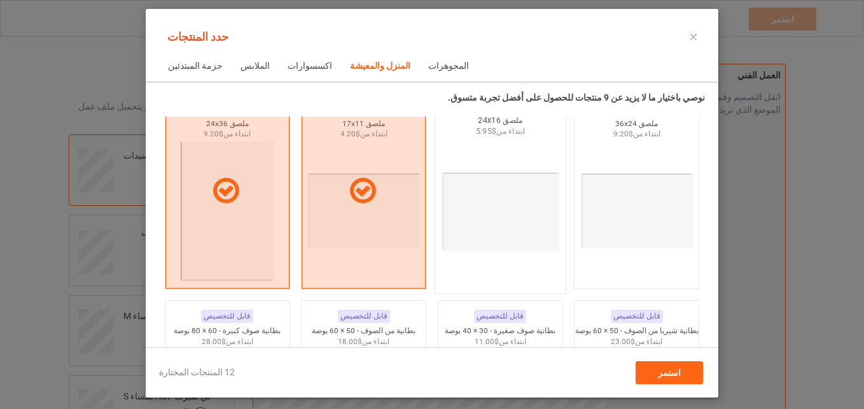
click at [465, 213] on img at bounding box center [500, 212] width 120 height 150
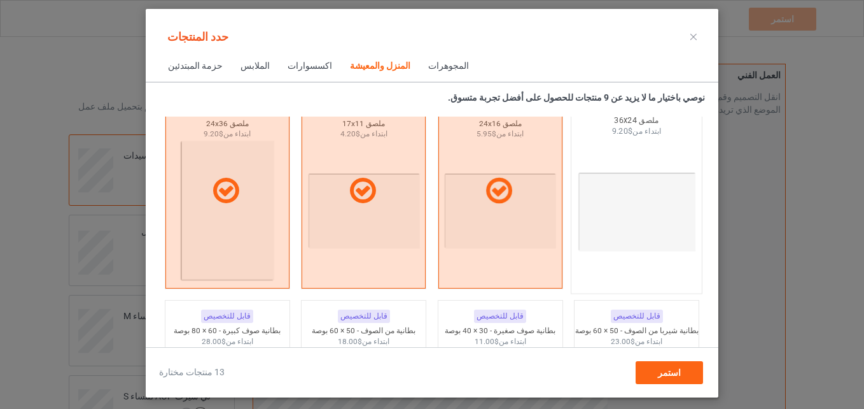
click at [624, 222] on img at bounding box center [637, 212] width 120 height 150
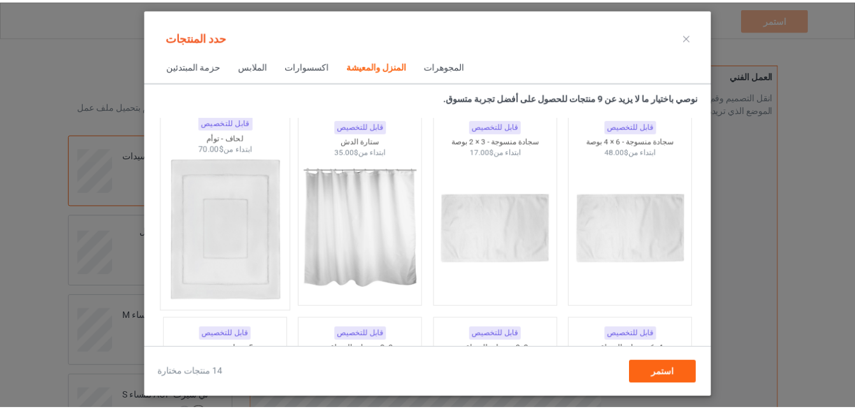
scroll to position [7271, 0]
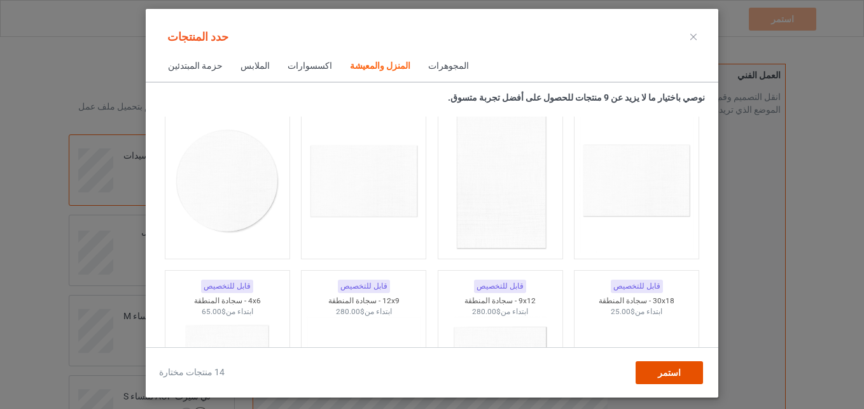
click at [683, 372] on div "استمر" at bounding box center [669, 372] width 67 height 23
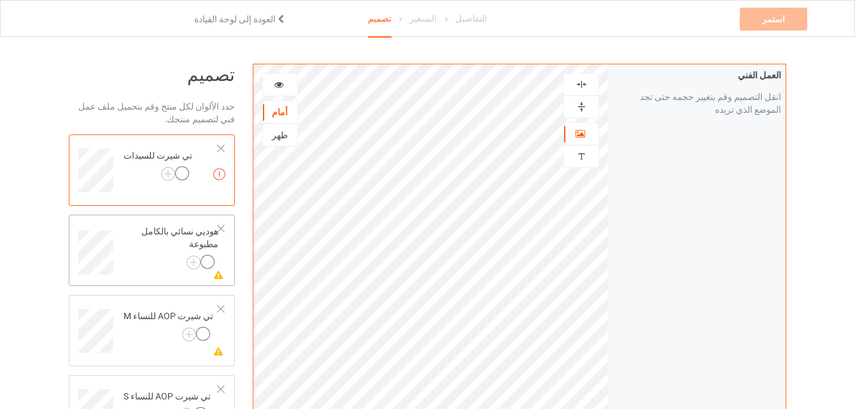
click at [118, 246] on td "عمل فني مفقود على 5 جوانب (جوانب) هوديي نسائي بالكامل مطبوعة" at bounding box center [170, 248] width 109 height 57
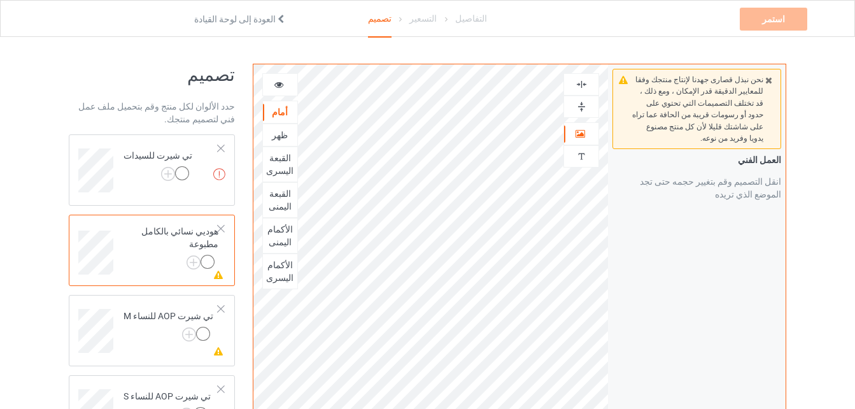
click at [655, 298] on div "نحن نبذل قصارى جهدنا لإنتاج منتجك وفقا للمعايير الدقيقة قدر الإمكان ، ومع ذلك ،…" at bounding box center [697, 306] width 178 height 484
click at [218, 230] on div at bounding box center [220, 228] width 9 height 9
click at [221, 231] on div at bounding box center [220, 228] width 9 height 9
click at [167, 151] on font "تي شيرت للسيدات" at bounding box center [157, 155] width 69 height 10
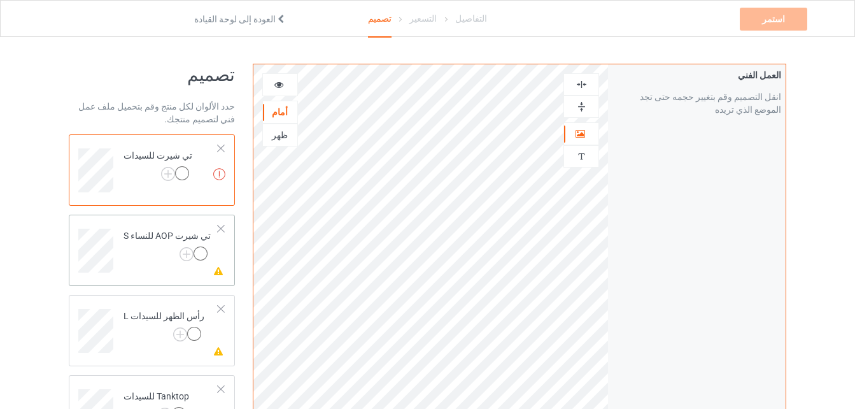
click at [221, 228] on div at bounding box center [220, 228] width 9 height 9
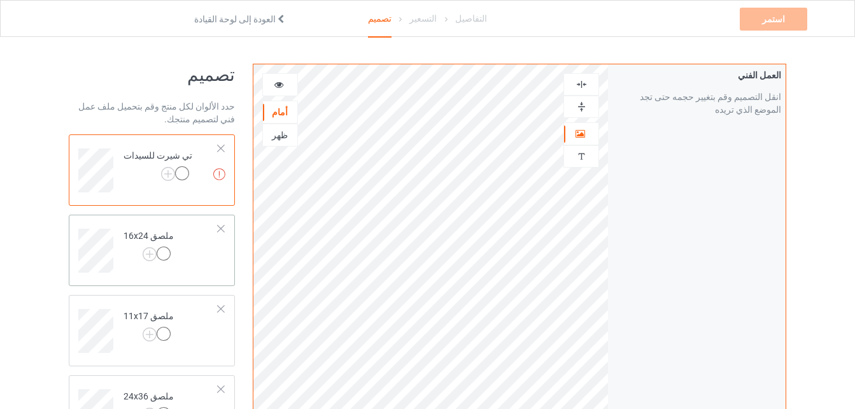
click at [196, 251] on td "ملصق 16x24" at bounding box center [170, 246] width 109 height 53
click at [221, 150] on div at bounding box center [220, 148] width 9 height 9
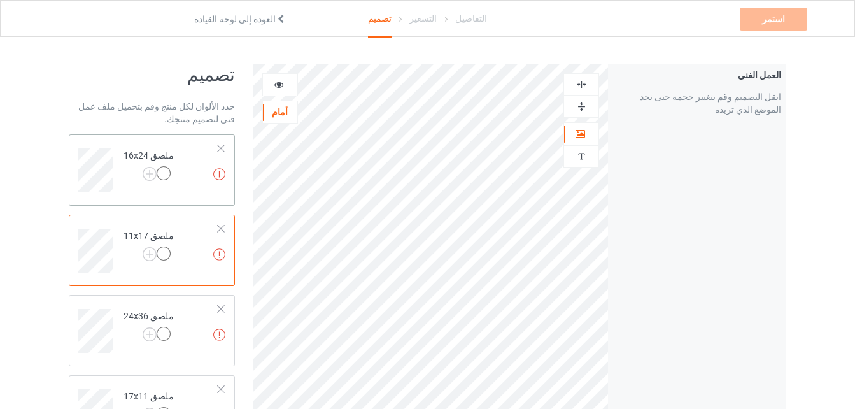
click at [164, 162] on div "ملصق 16x24" at bounding box center [148, 164] width 50 height 31
click at [216, 148] on div at bounding box center [220, 148] width 9 height 9
click at [219, 147] on div at bounding box center [220, 148] width 9 height 9
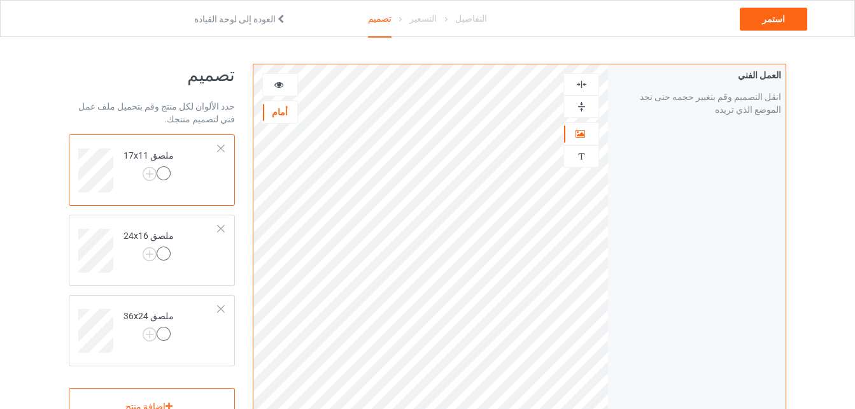
click at [584, 87] on img at bounding box center [581, 84] width 12 height 12
click at [205, 242] on td "ملصق 24x16" at bounding box center [170, 246] width 109 height 53
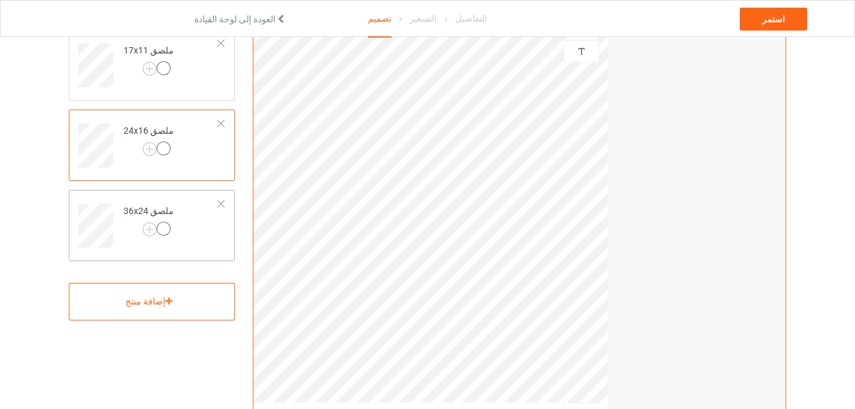
scroll to position [127, 0]
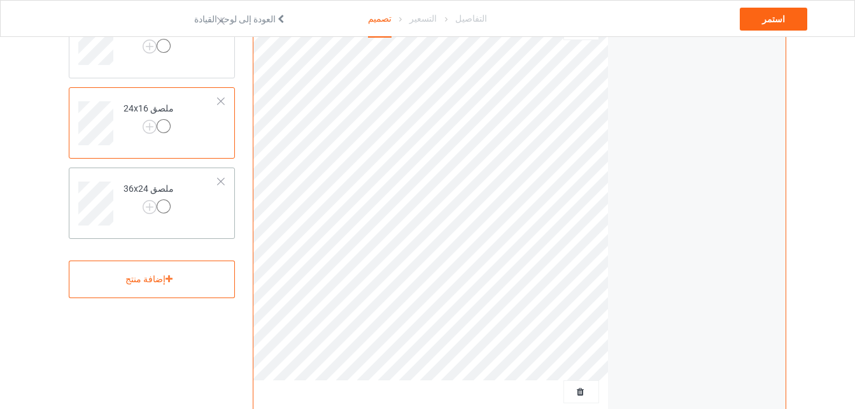
click at [199, 204] on td "ملصق 36x24" at bounding box center [170, 198] width 109 height 53
click at [225, 183] on div "ملصق 36x24" at bounding box center [152, 202] width 166 height 71
click at [221, 182] on div at bounding box center [220, 181] width 9 height 9
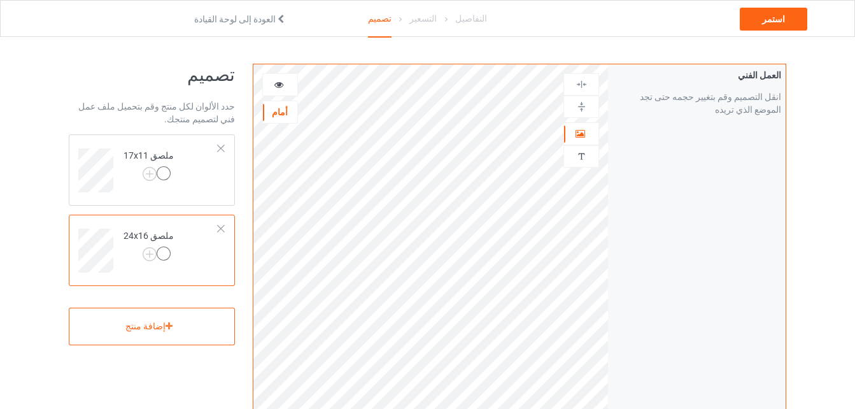
click at [219, 227] on div at bounding box center [220, 228] width 9 height 9
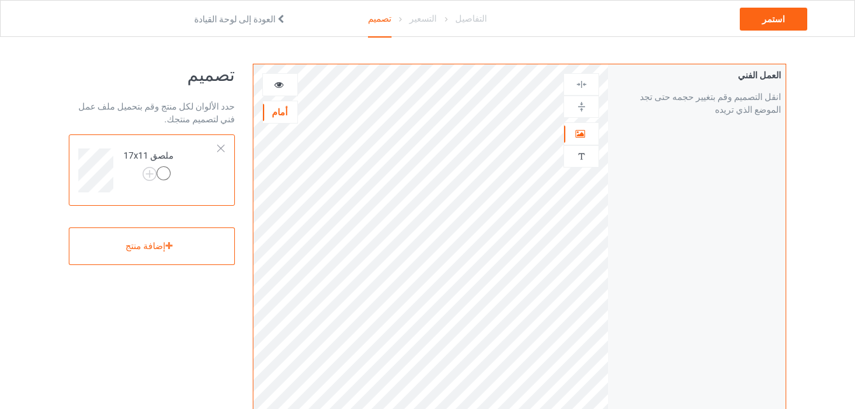
click at [221, 146] on div at bounding box center [220, 148] width 9 height 9
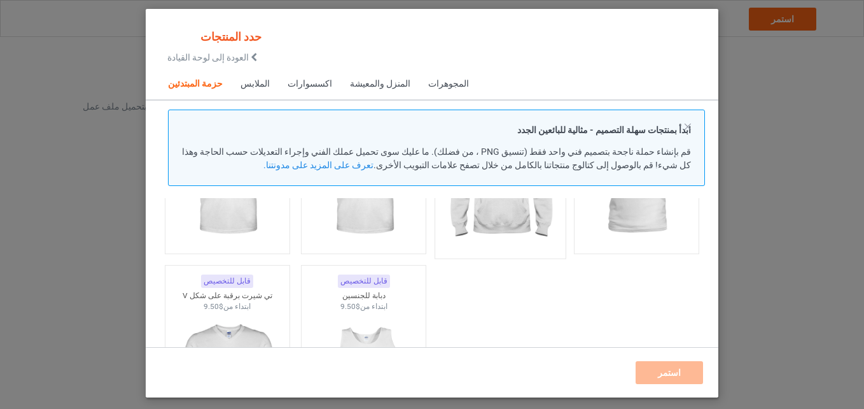
scroll to position [207, 0]
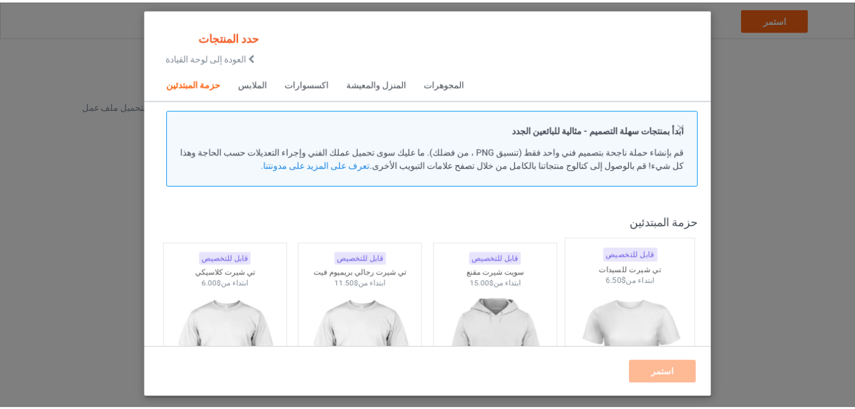
scroll to position [64, 0]
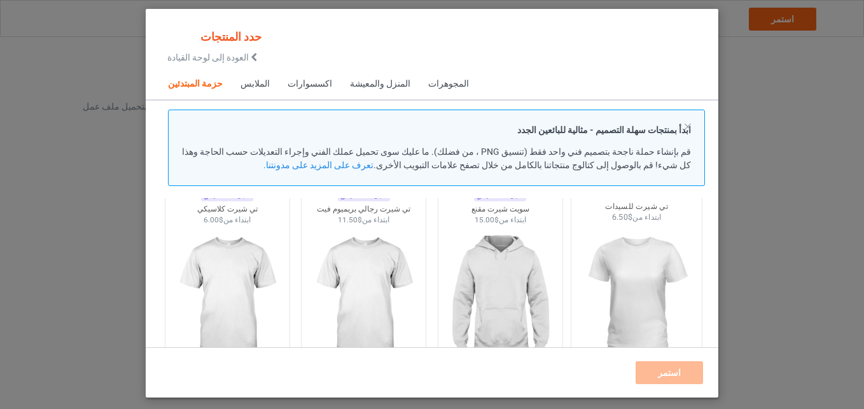
click at [624, 278] on img at bounding box center [637, 298] width 120 height 150
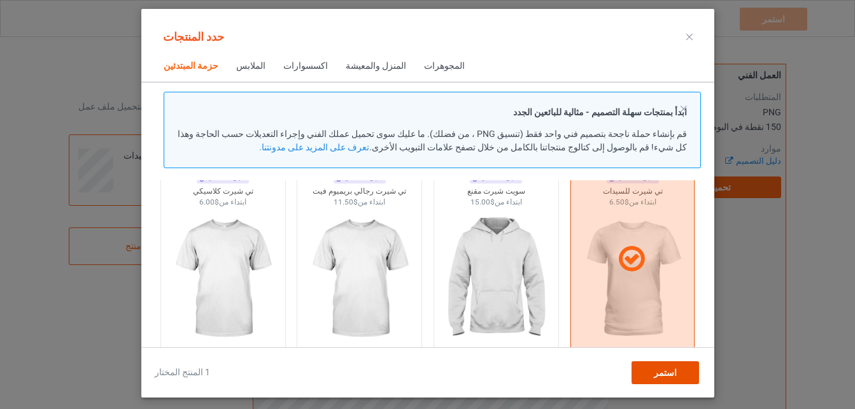
click at [660, 371] on span "استمر" at bounding box center [664, 372] width 23 height 10
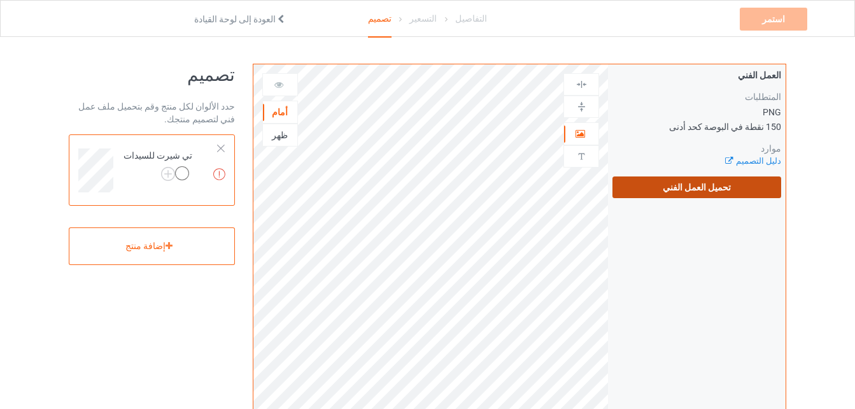
click at [718, 193] on label "تحميل العمل الفني" at bounding box center [696, 187] width 169 height 22
click at [0, 0] on input "تحميل العمل الفني" at bounding box center [0, 0] width 0 height 0
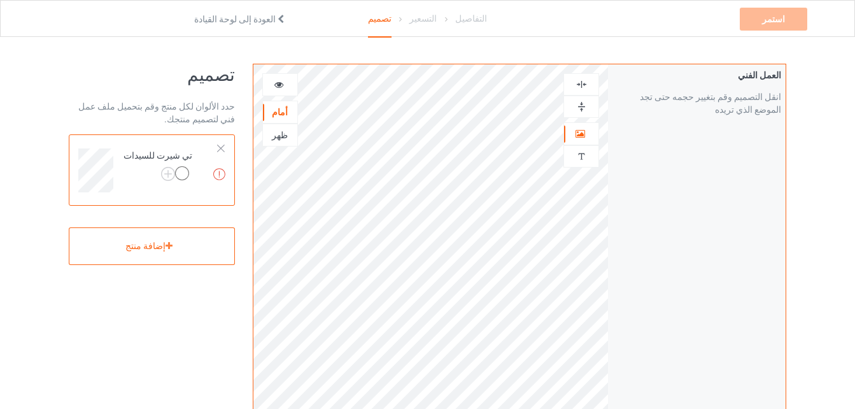
click at [587, 82] on div at bounding box center [581, 84] width 34 height 12
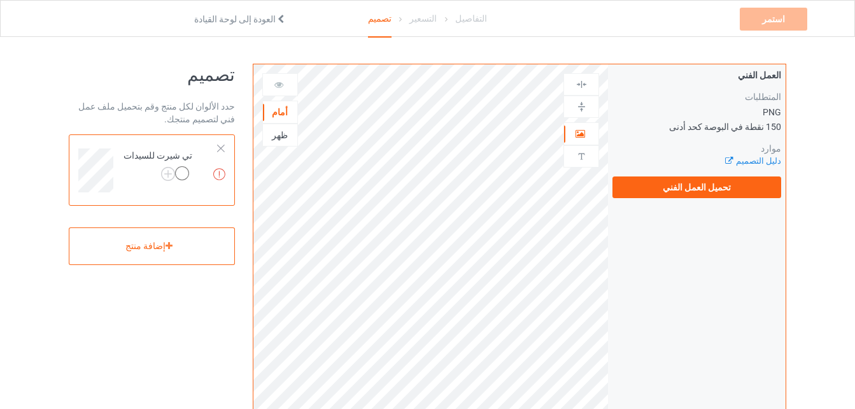
click at [271, 20] on font "العودة إلى لوحة القيادة" at bounding box center [234, 19] width 81 height 10
